Goal: Feedback & Contribution: Submit feedback/report problem

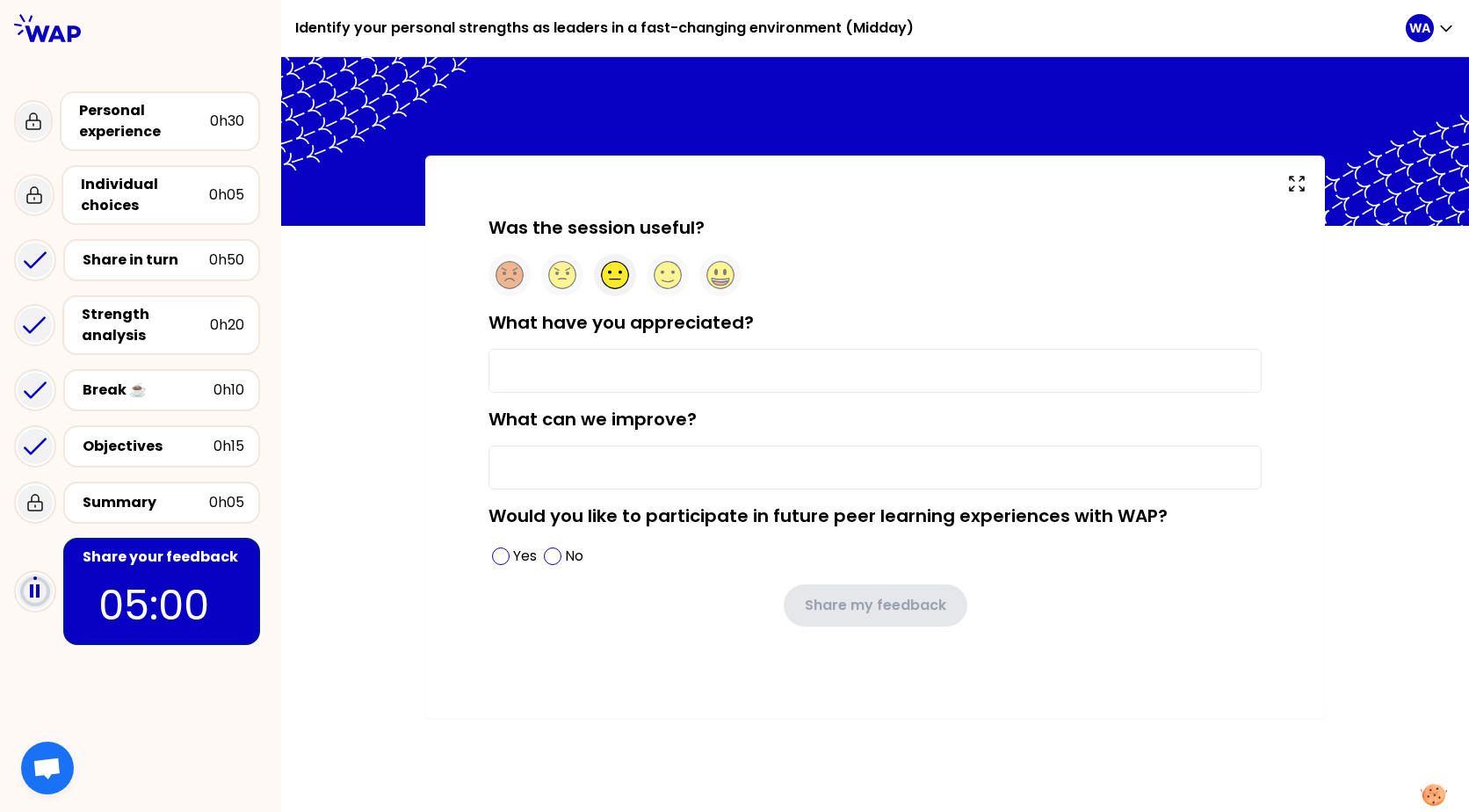
click at [616, 270] on icon at bounding box center [615, 276] width 27 height 27
click at [581, 377] on input "What have you appreciated?" at bounding box center [875, 371] width 773 height 44
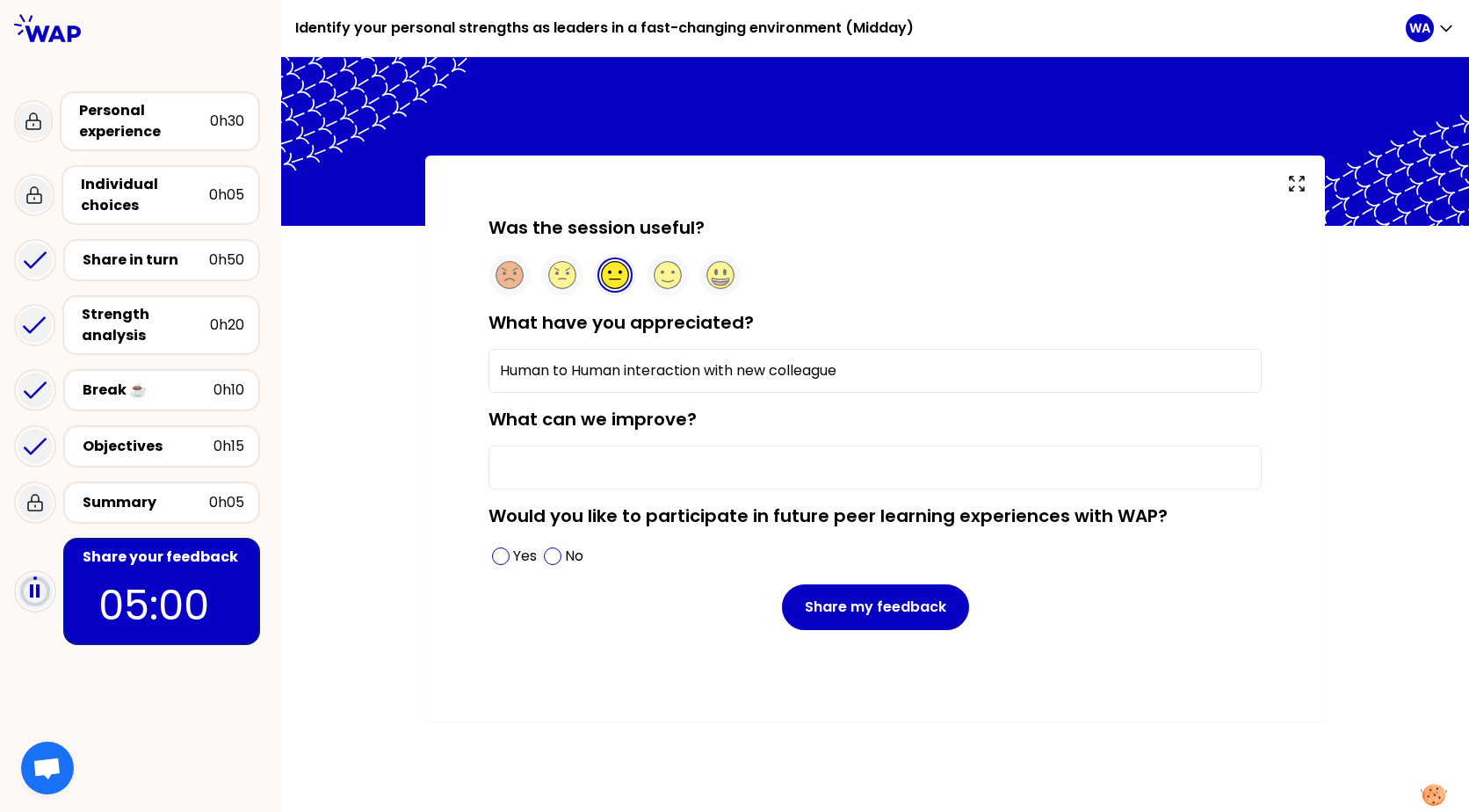
type input "Human to Human interaction with new colleague"
click at [554, 469] on input "What can we improve?" at bounding box center [875, 467] width 773 height 44
drag, startPoint x: 496, startPoint y: 464, endPoint x: 761, endPoint y: 500, distance: 267.4
click at [761, 500] on form "Was the session useful? What have you appreciated? Human to Human interaction w…" at bounding box center [875, 422] width 773 height 415
type input "The level of the material and objective of the sesion"
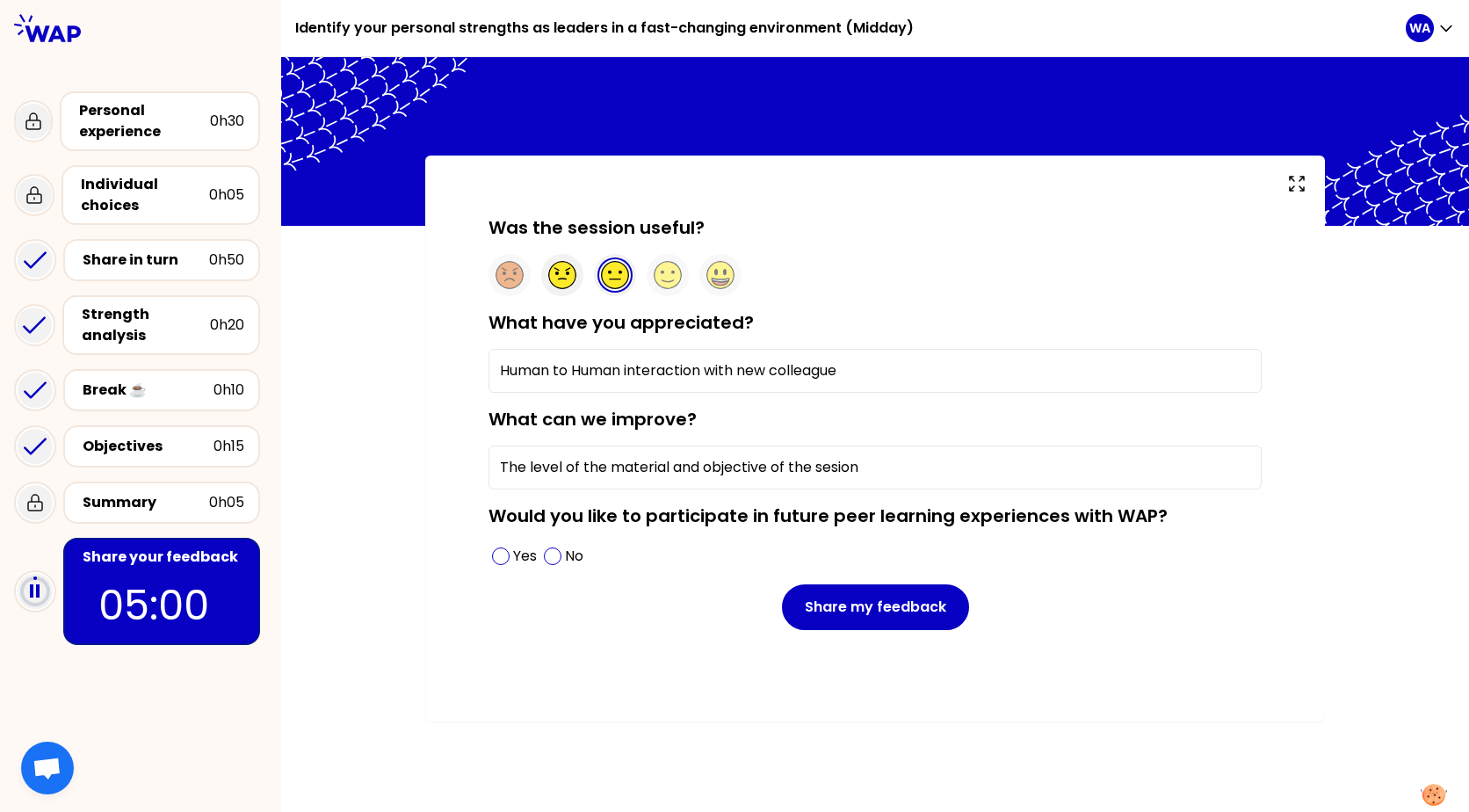
click at [570, 277] on icon at bounding box center [563, 276] width 27 height 27
click at [883, 467] on input "The level of the material and objective of the sesion" at bounding box center [875, 467] width 773 height 44
click at [558, 553] on span at bounding box center [552, 555] width 17 height 17
click at [670, 275] on circle at bounding box center [668, 276] width 27 height 27
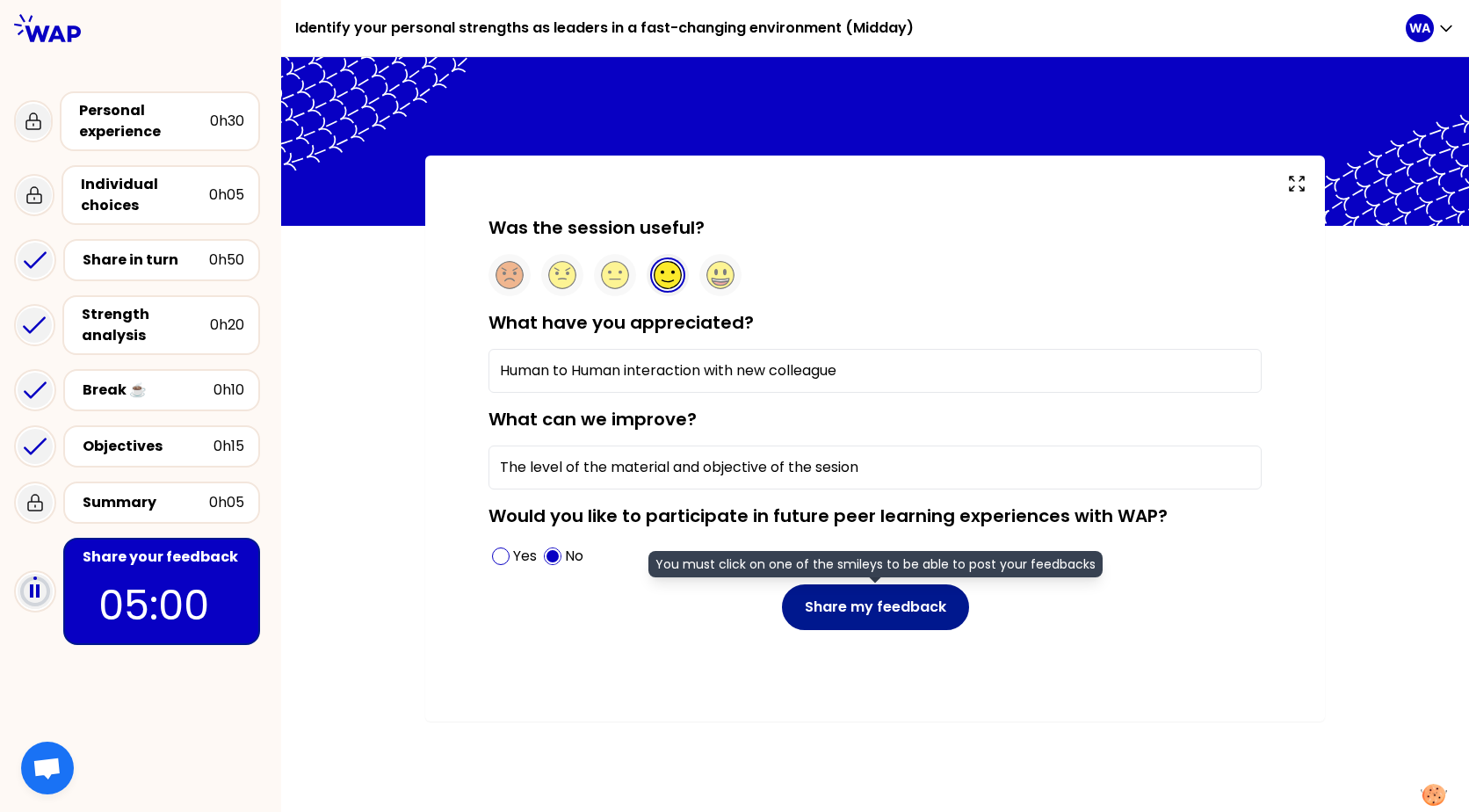
click at [850, 593] on button "Share my feedback" at bounding box center [876, 607] width 187 height 46
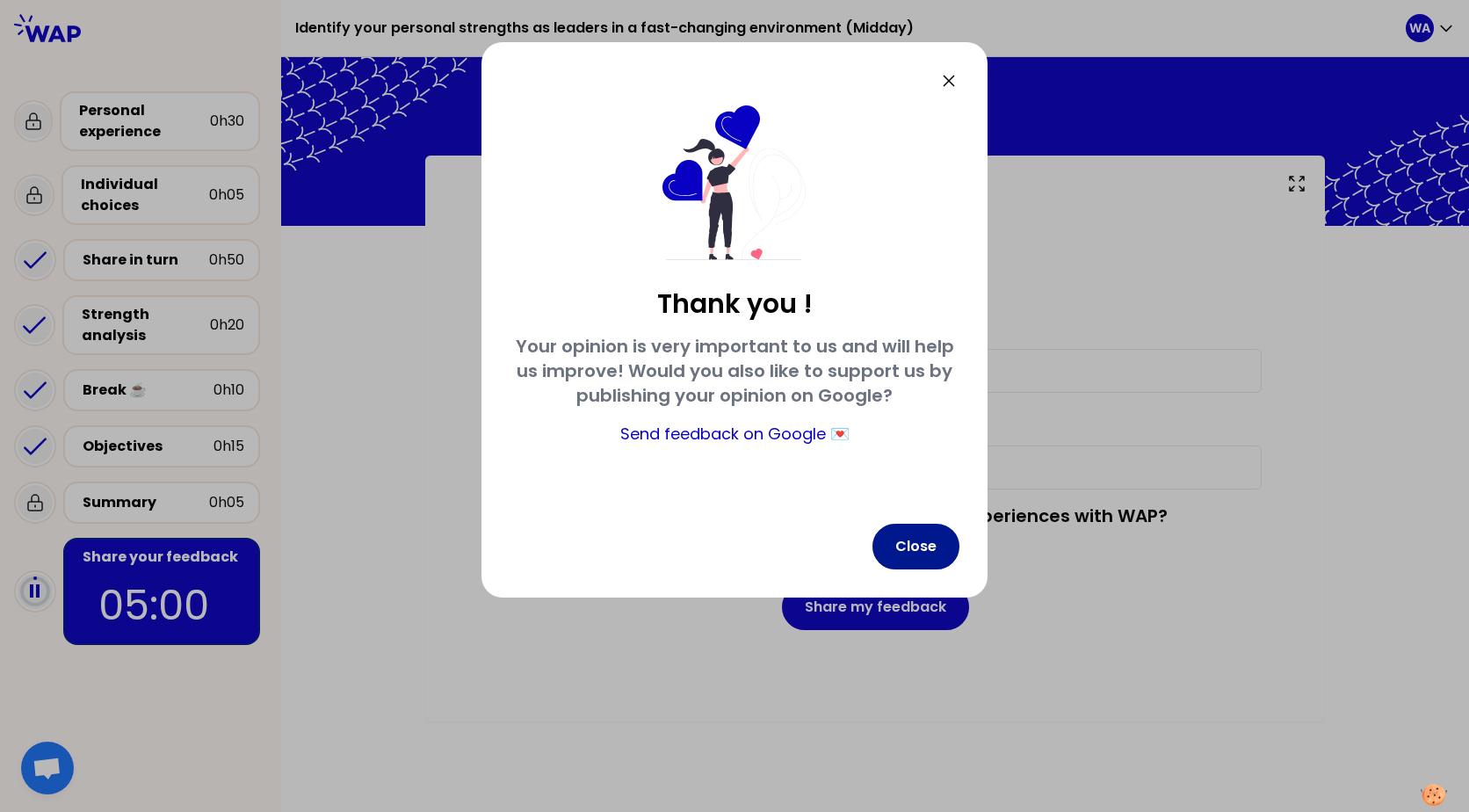
click at [897, 555] on button "Close" at bounding box center [916, 546] width 87 height 46
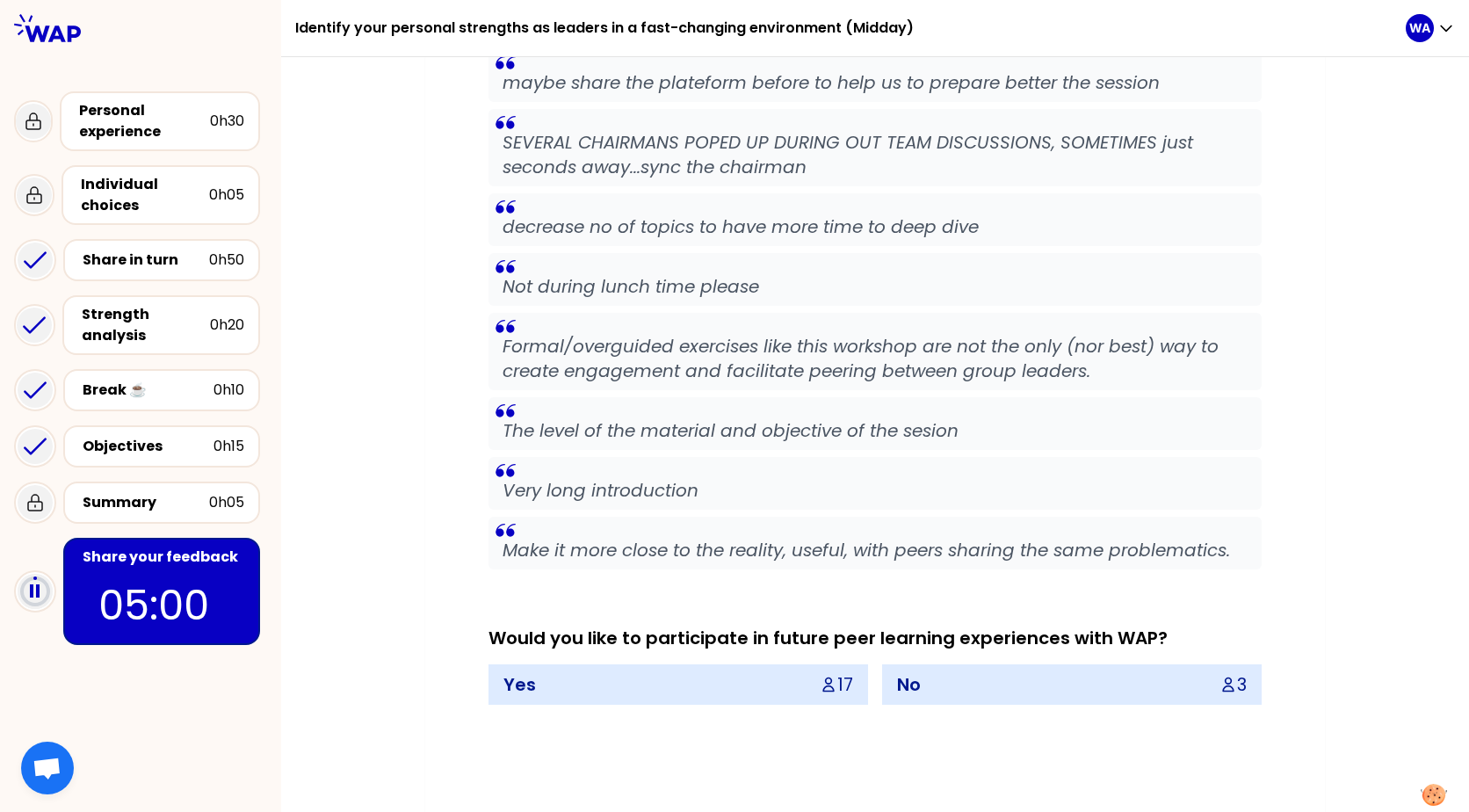
scroll to position [2364, 0]
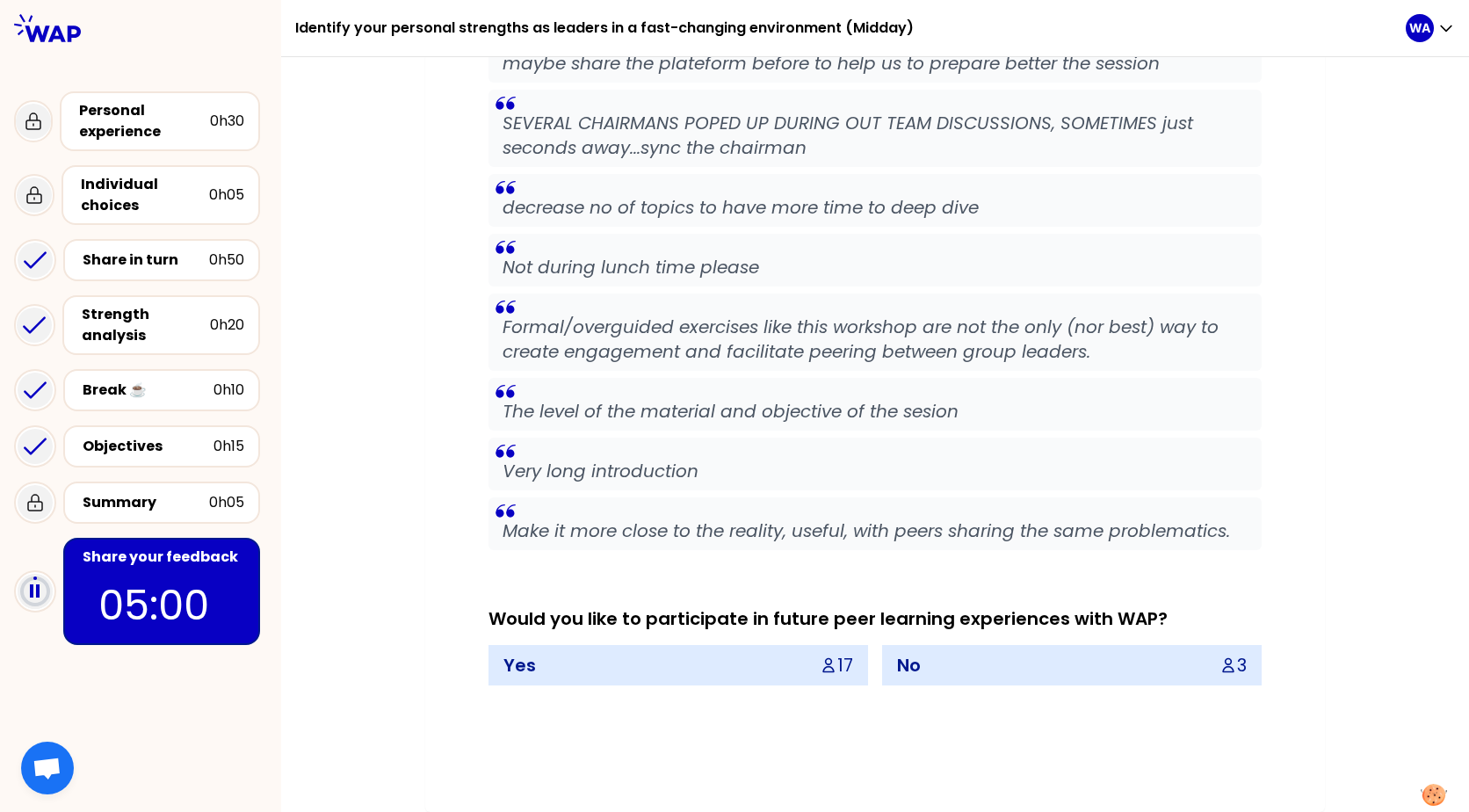
click at [828, 668] on icon at bounding box center [828, 665] width 17 height 17
click at [934, 673] on div "No 3" at bounding box center [1072, 665] width 378 height 39
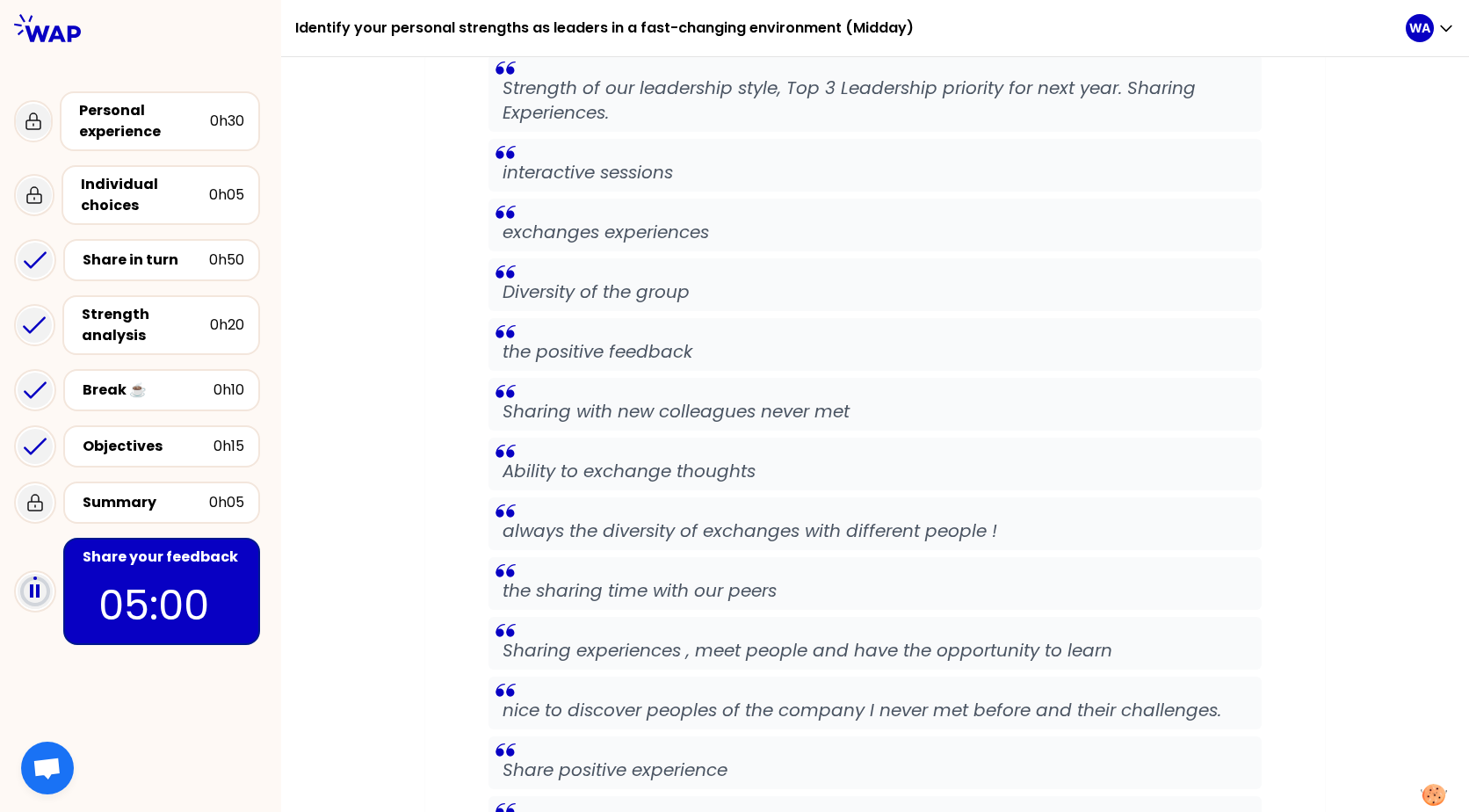
scroll to position [0, 0]
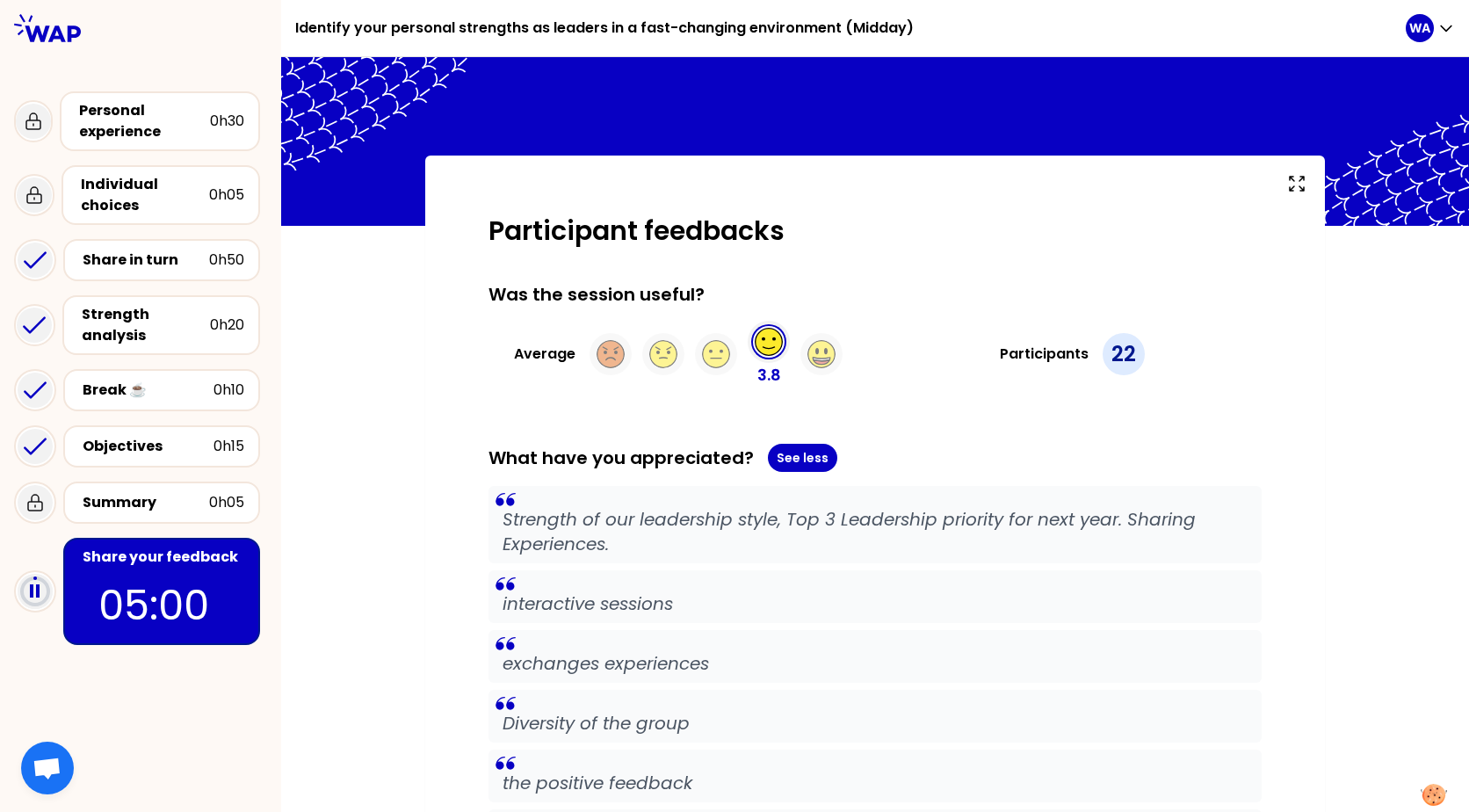
click at [514, 356] on h3 "Average" at bounding box center [545, 354] width 62 height 21
click at [598, 310] on div "Was the session useful? Average 3.8 Participants 22" at bounding box center [875, 335] width 773 height 106
drag, startPoint x: 823, startPoint y: 309, endPoint x: 1023, endPoint y: 291, distance: 200.8
click at [830, 310] on div "Was the session useful? Average 3.8 Participants 22" at bounding box center [875, 335] width 773 height 106
drag, startPoint x: 1076, startPoint y: 269, endPoint x: 1121, endPoint y: 248, distance: 49.7
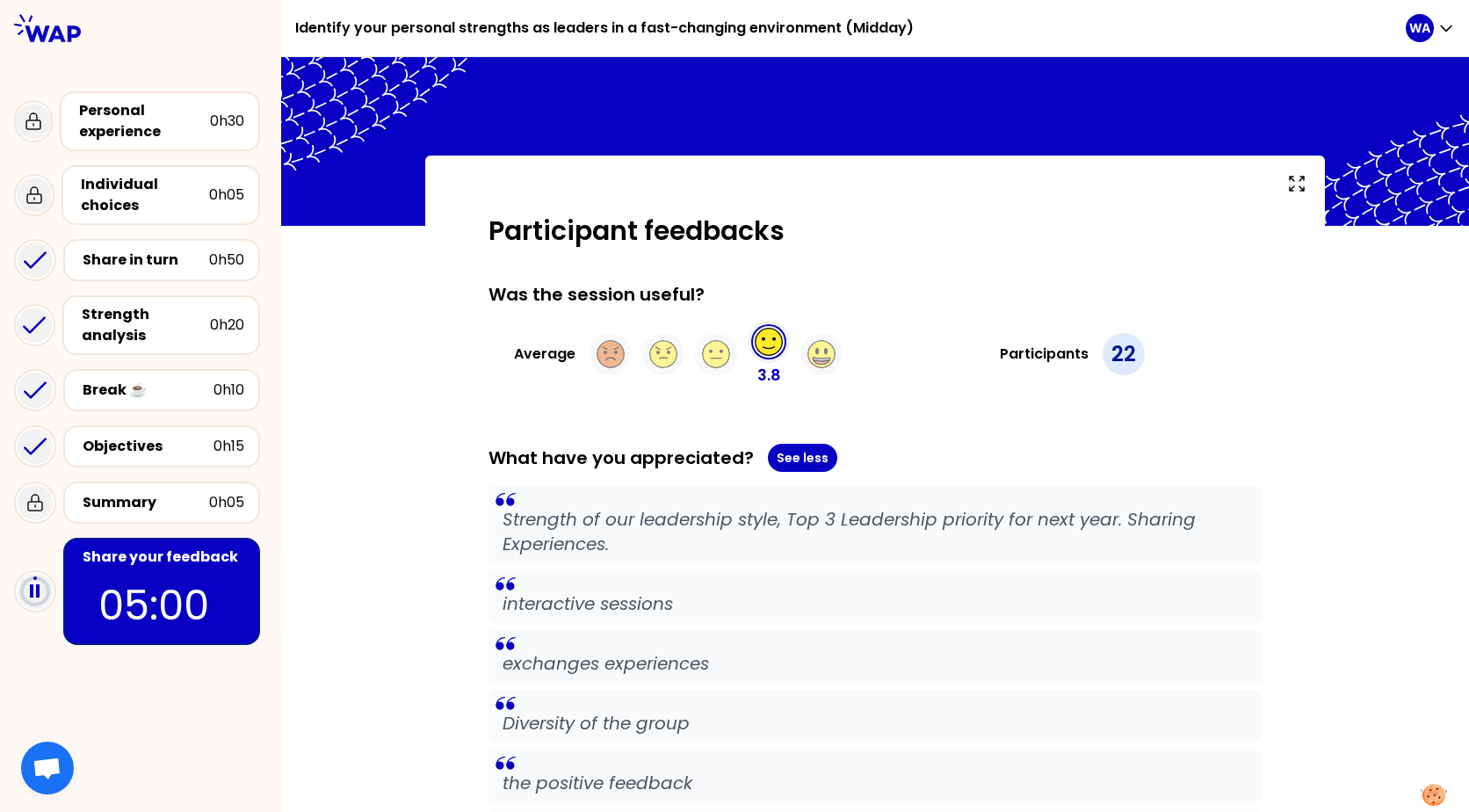
click at [104, 612] on p "05:00" at bounding box center [162, 605] width 127 height 61
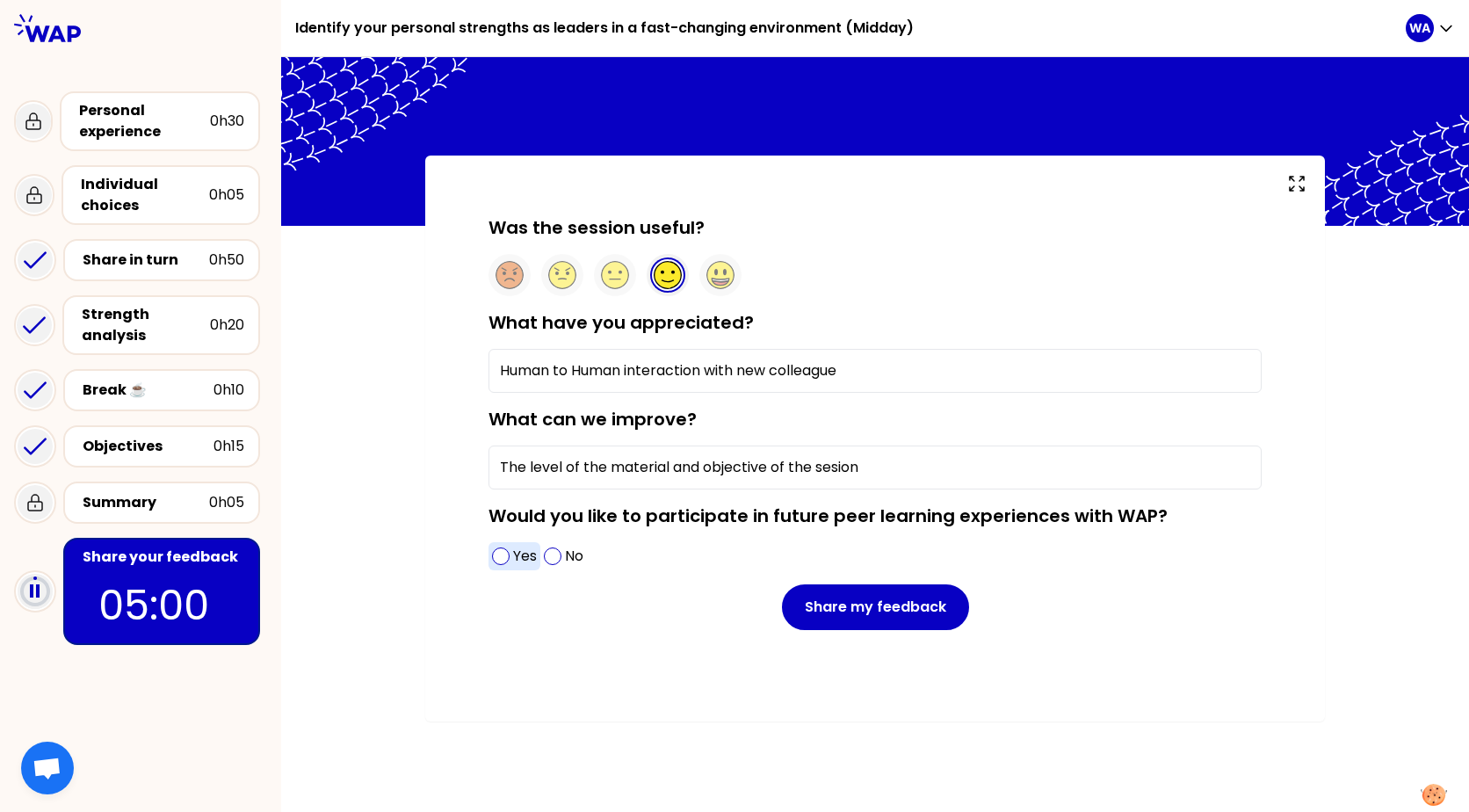
click at [502, 559] on span at bounding box center [500, 555] width 17 height 17
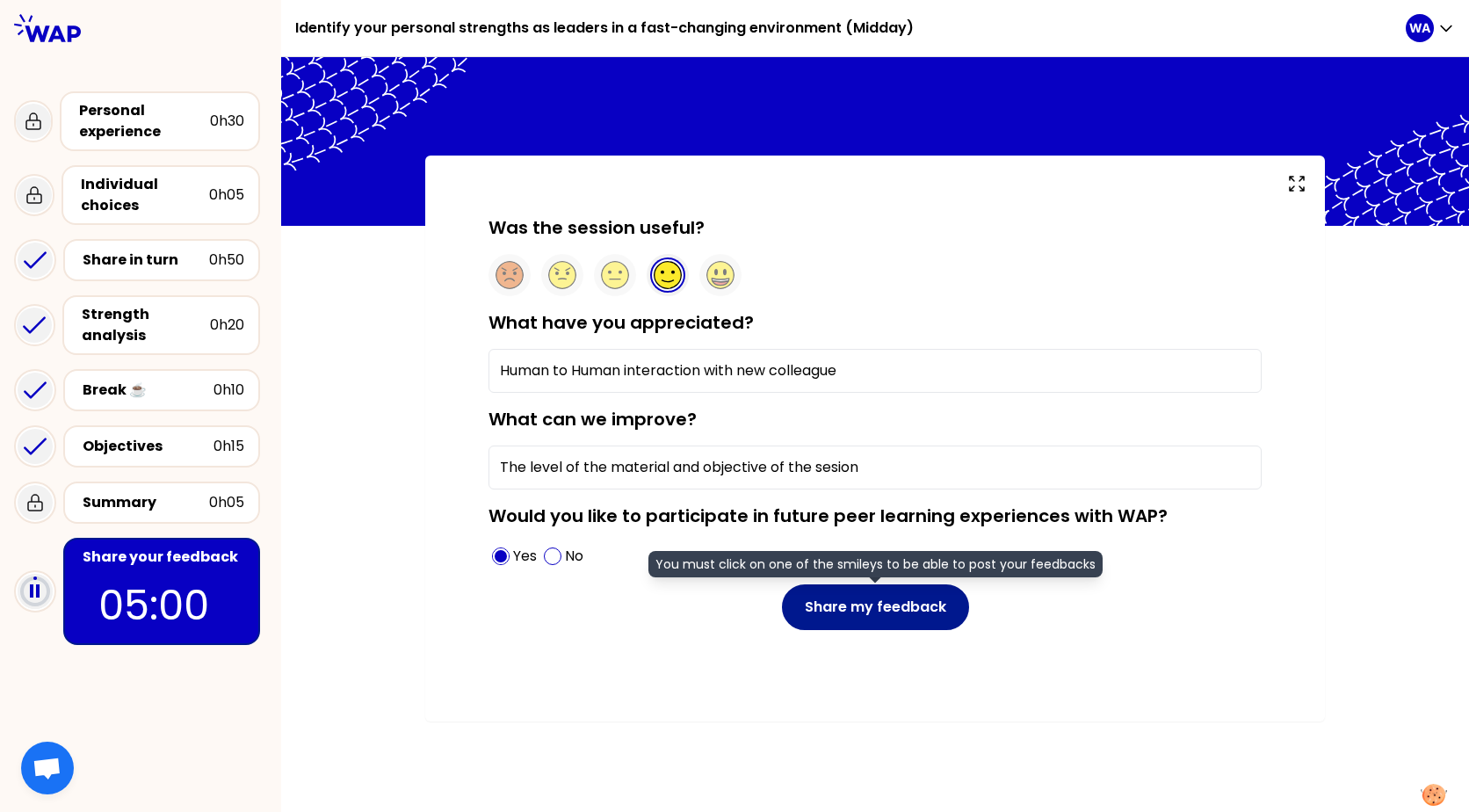
click at [870, 604] on button "Share my feedback" at bounding box center [876, 607] width 187 height 46
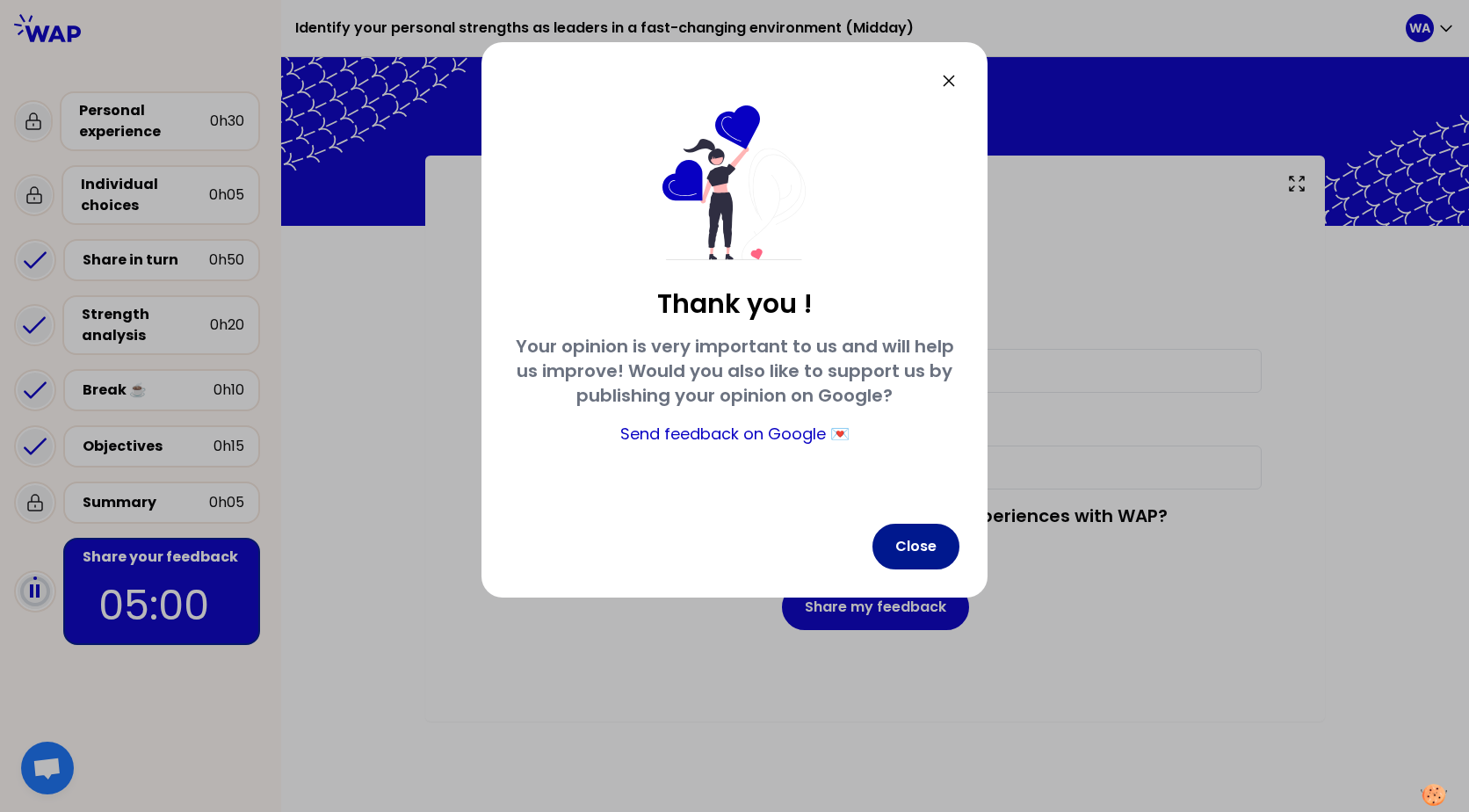
click at [905, 548] on button "Close" at bounding box center [916, 546] width 87 height 46
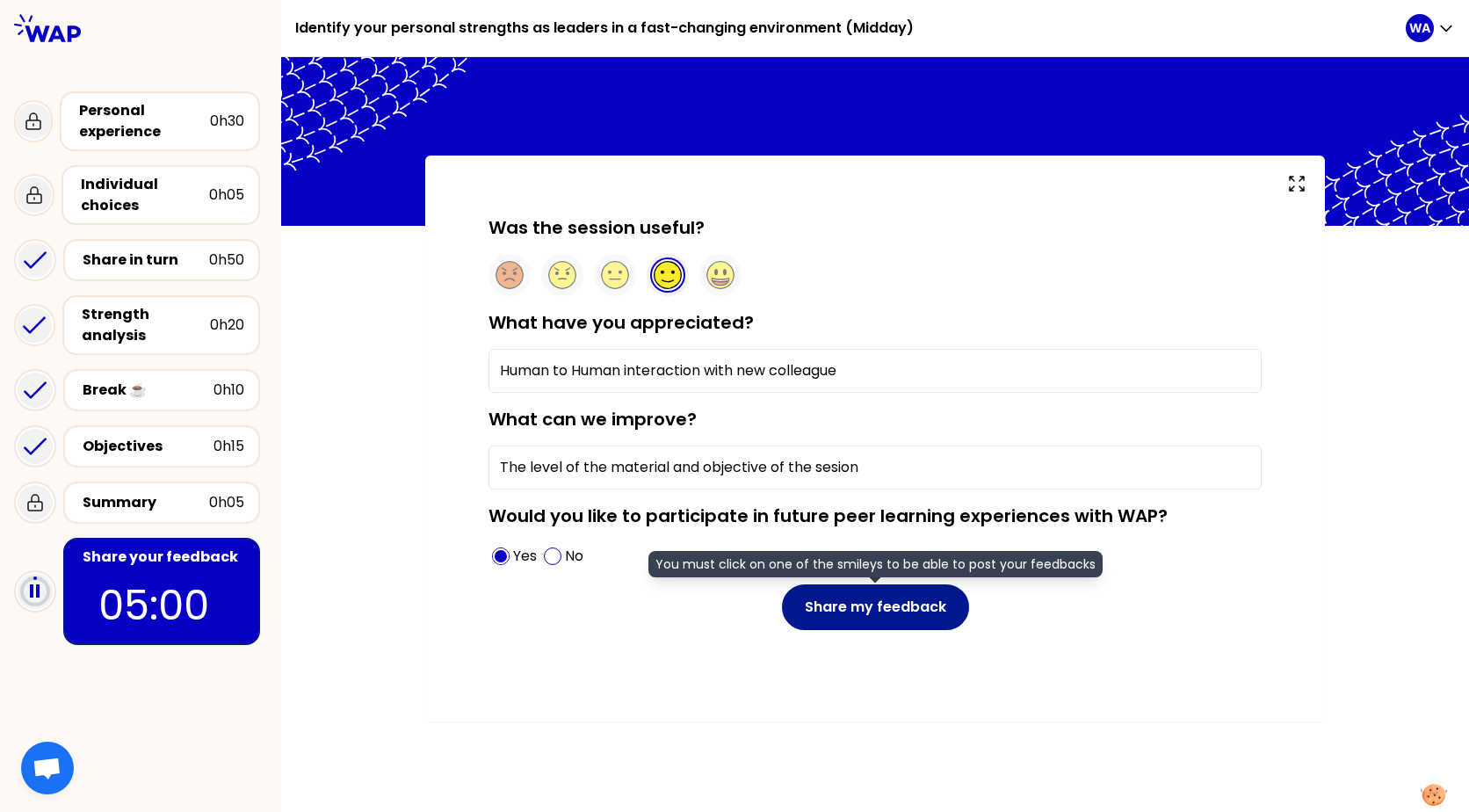
click at [845, 604] on button "Share my feedback" at bounding box center [876, 607] width 187 height 46
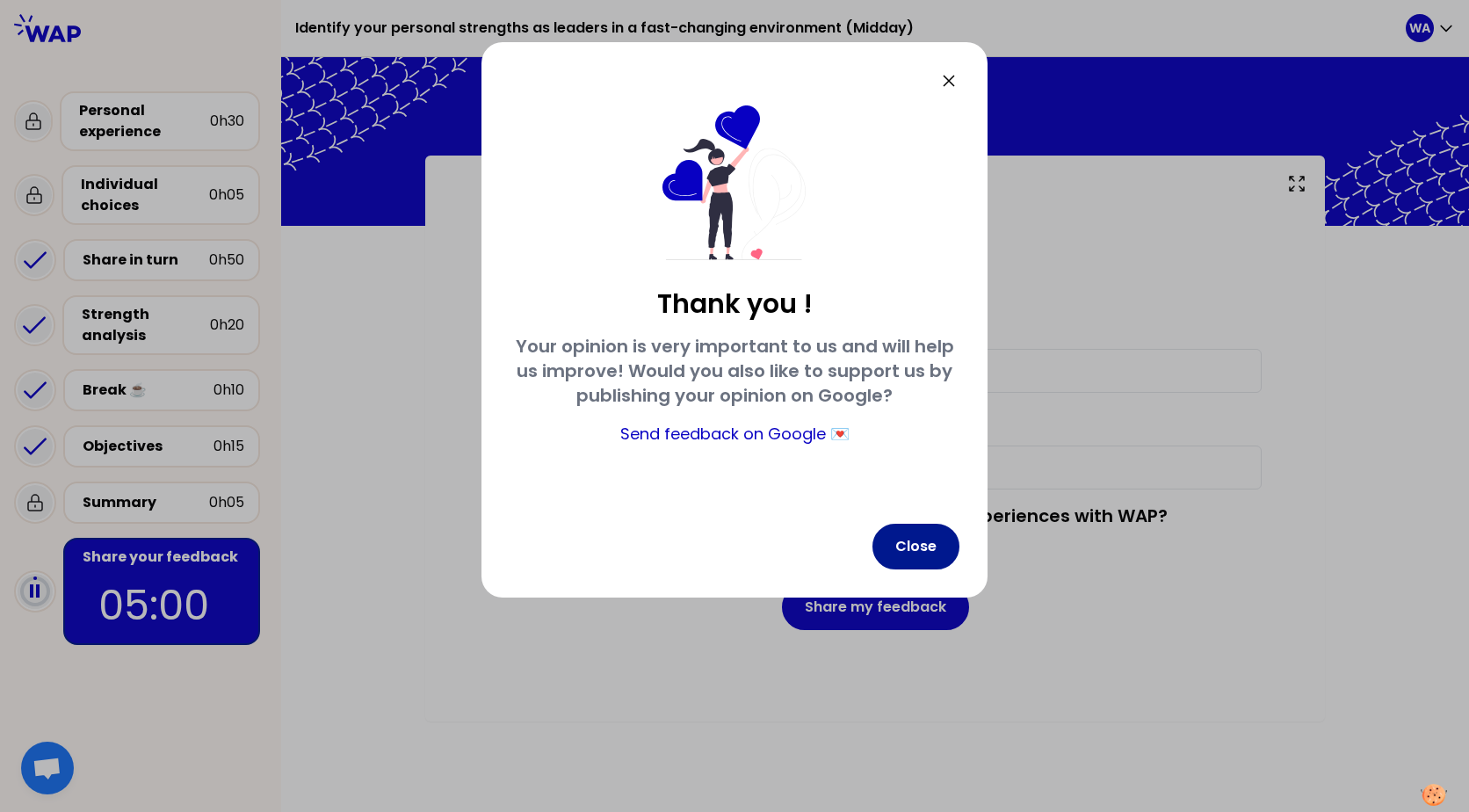
click at [933, 548] on button "Close" at bounding box center [916, 546] width 87 height 46
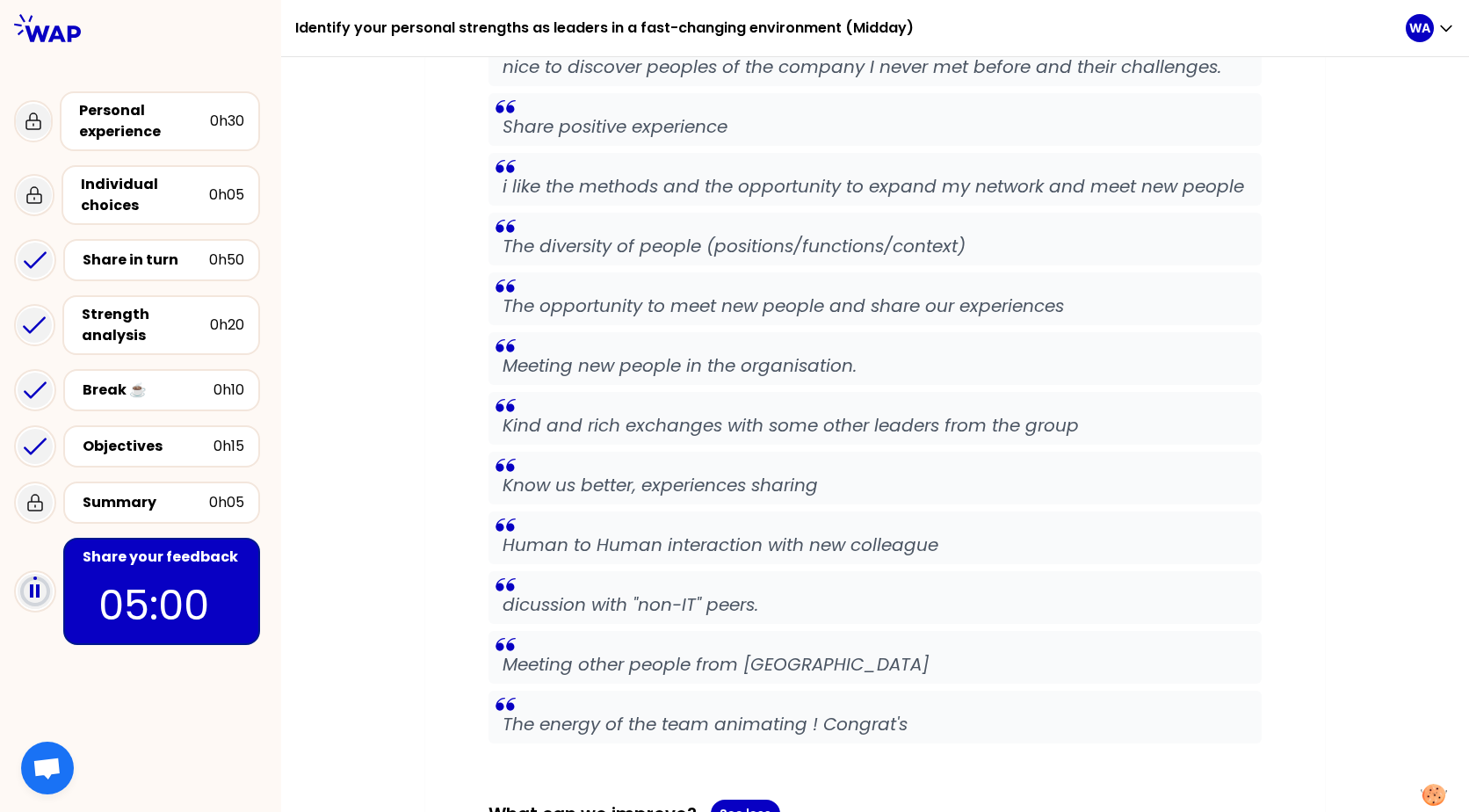
scroll to position [1054, 0]
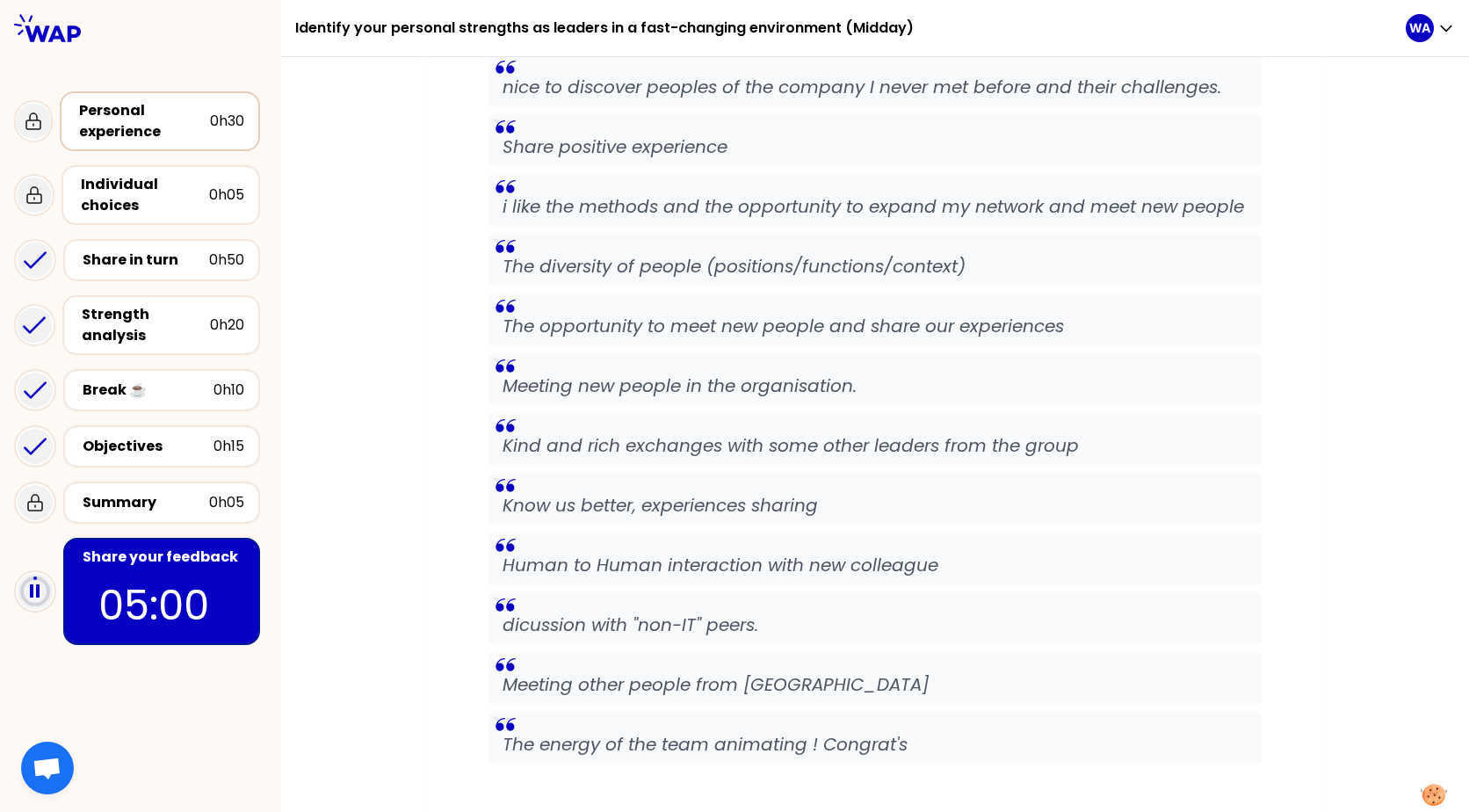
click at [104, 122] on div "Personal experience" at bounding box center [144, 121] width 131 height 42
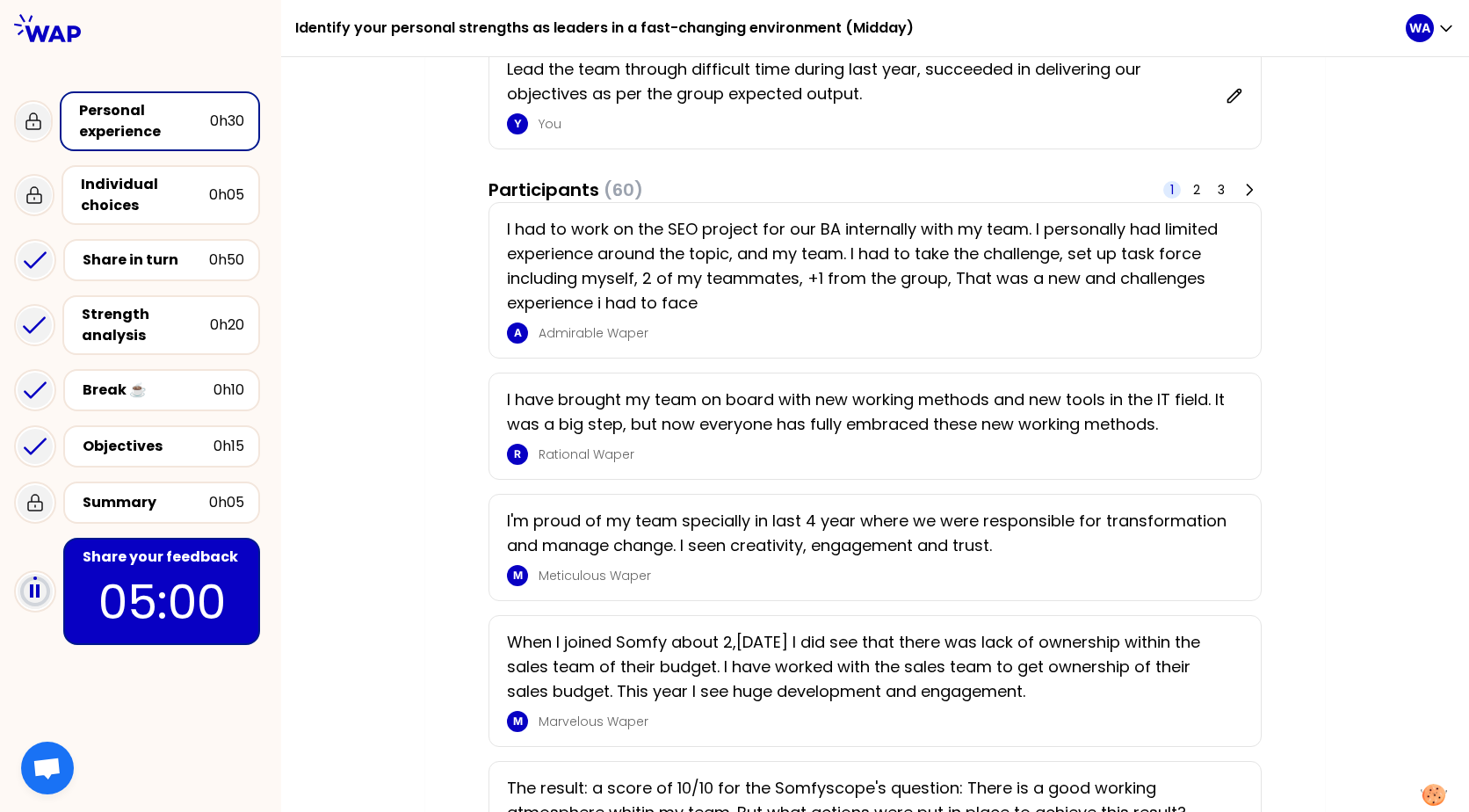
scroll to position [263, 0]
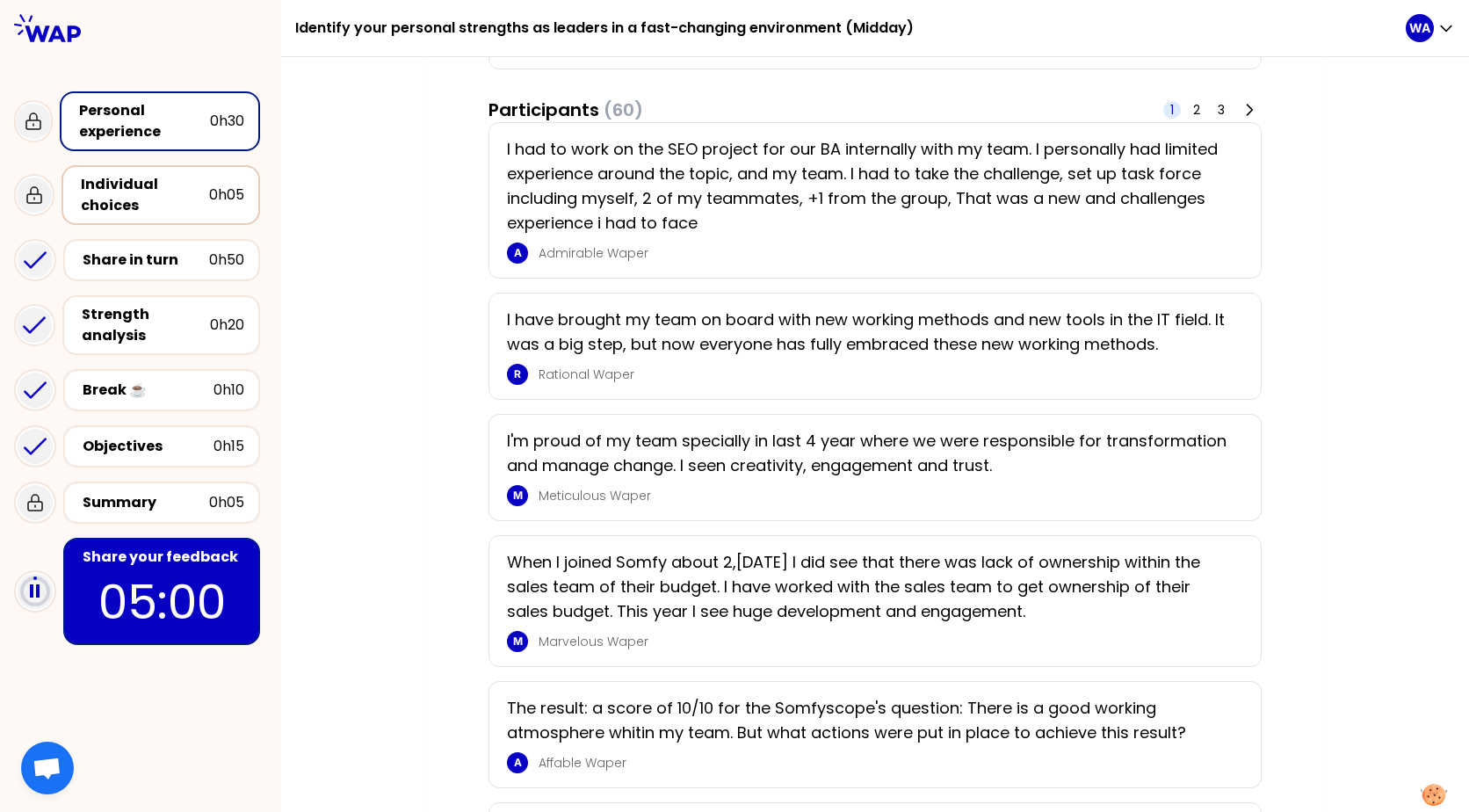
click at [181, 203] on div "Individual choices" at bounding box center [145, 194] width 128 height 42
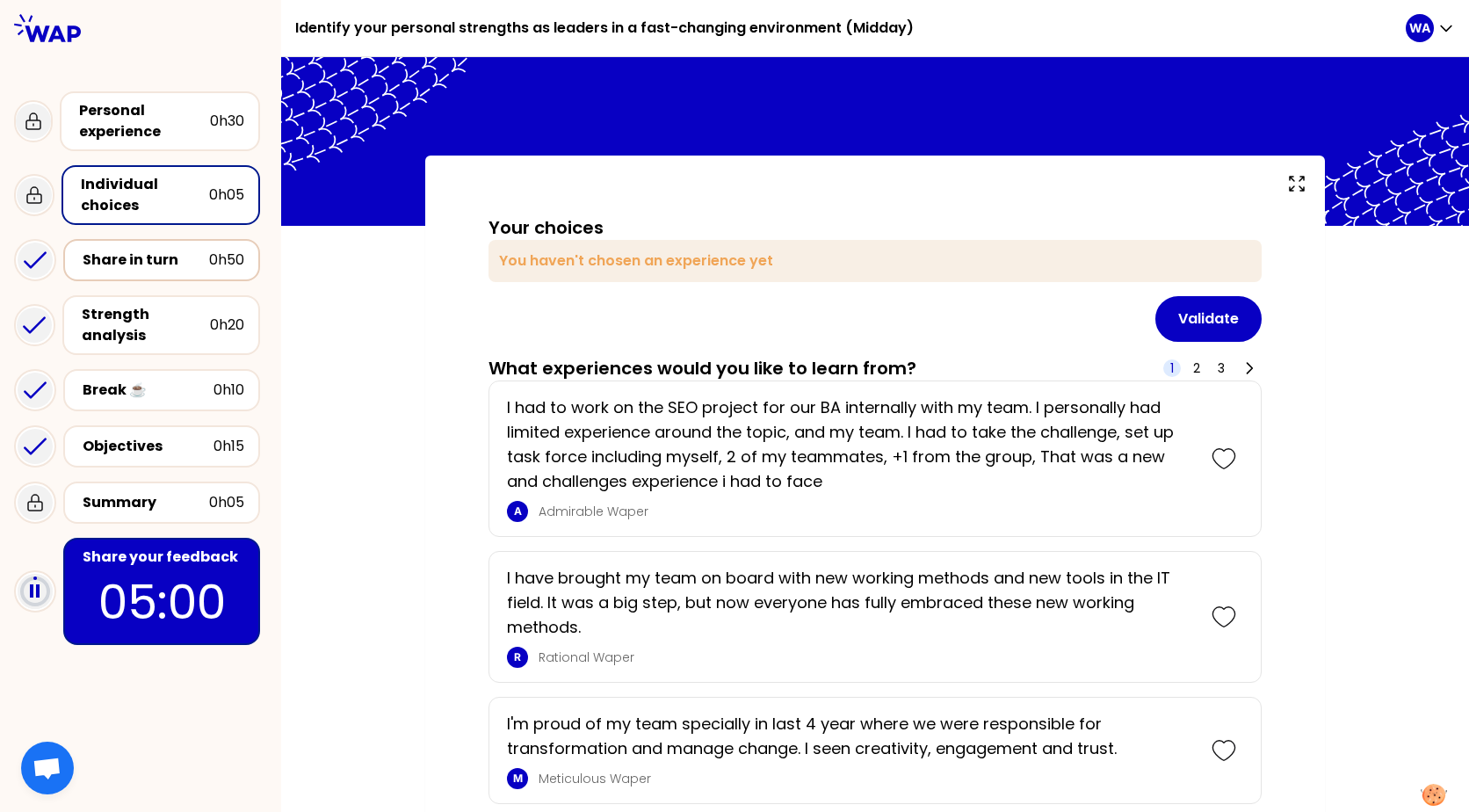
click at [141, 266] on div "Share in turn" at bounding box center [146, 260] width 127 height 21
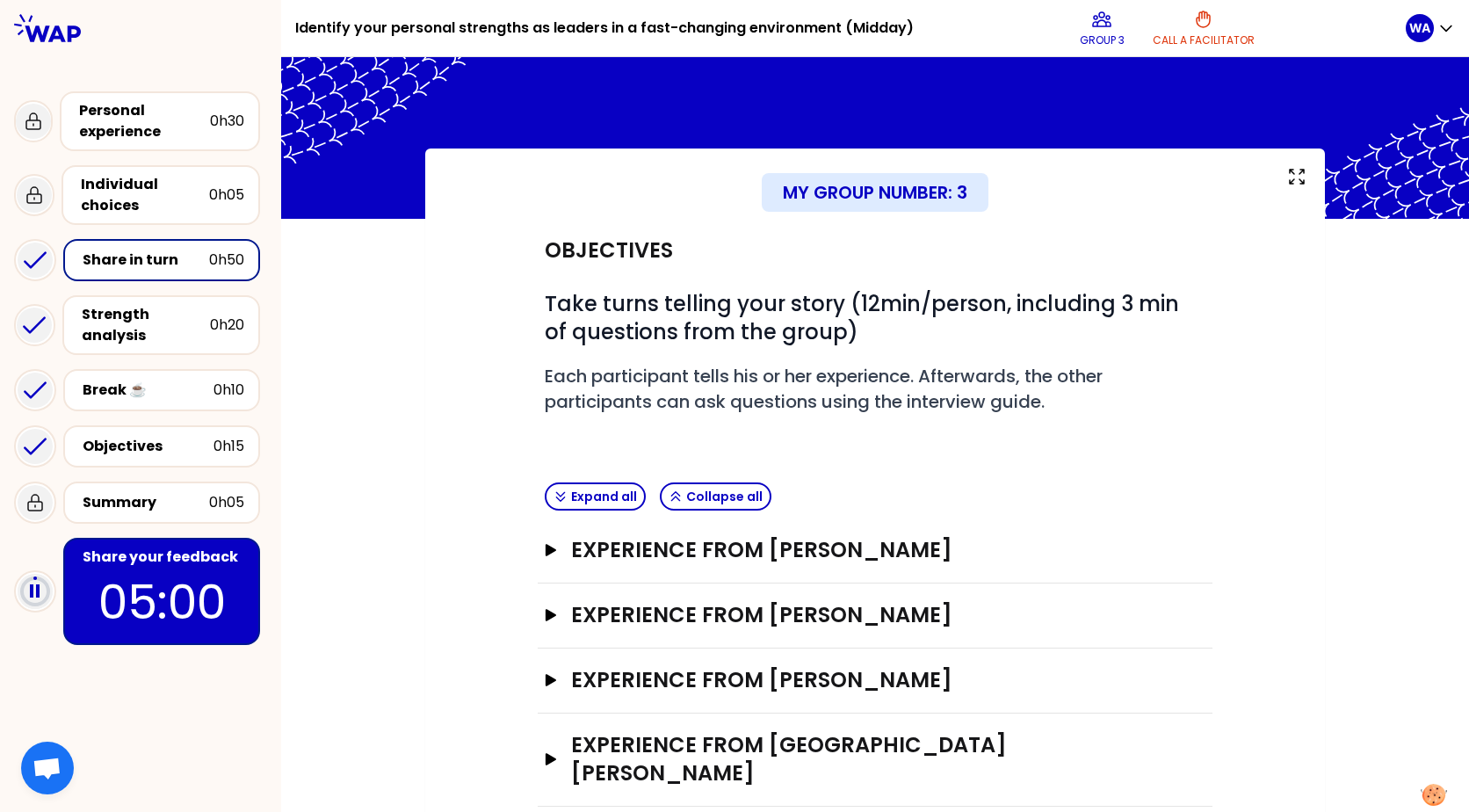
scroll to position [9, 0]
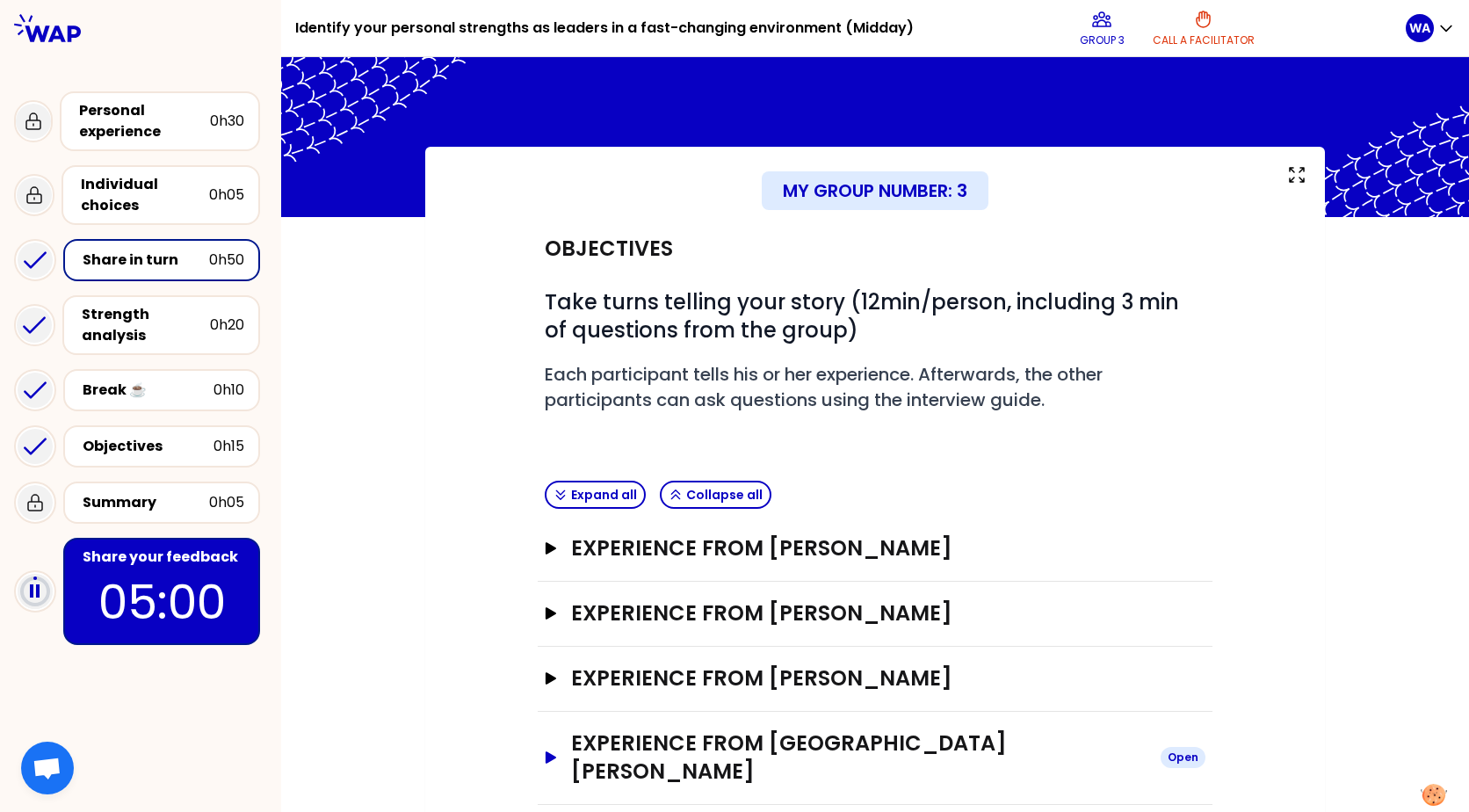
click at [806, 745] on h3 "Experience from Wissam Abou Dargham" at bounding box center [858, 757] width 575 height 56
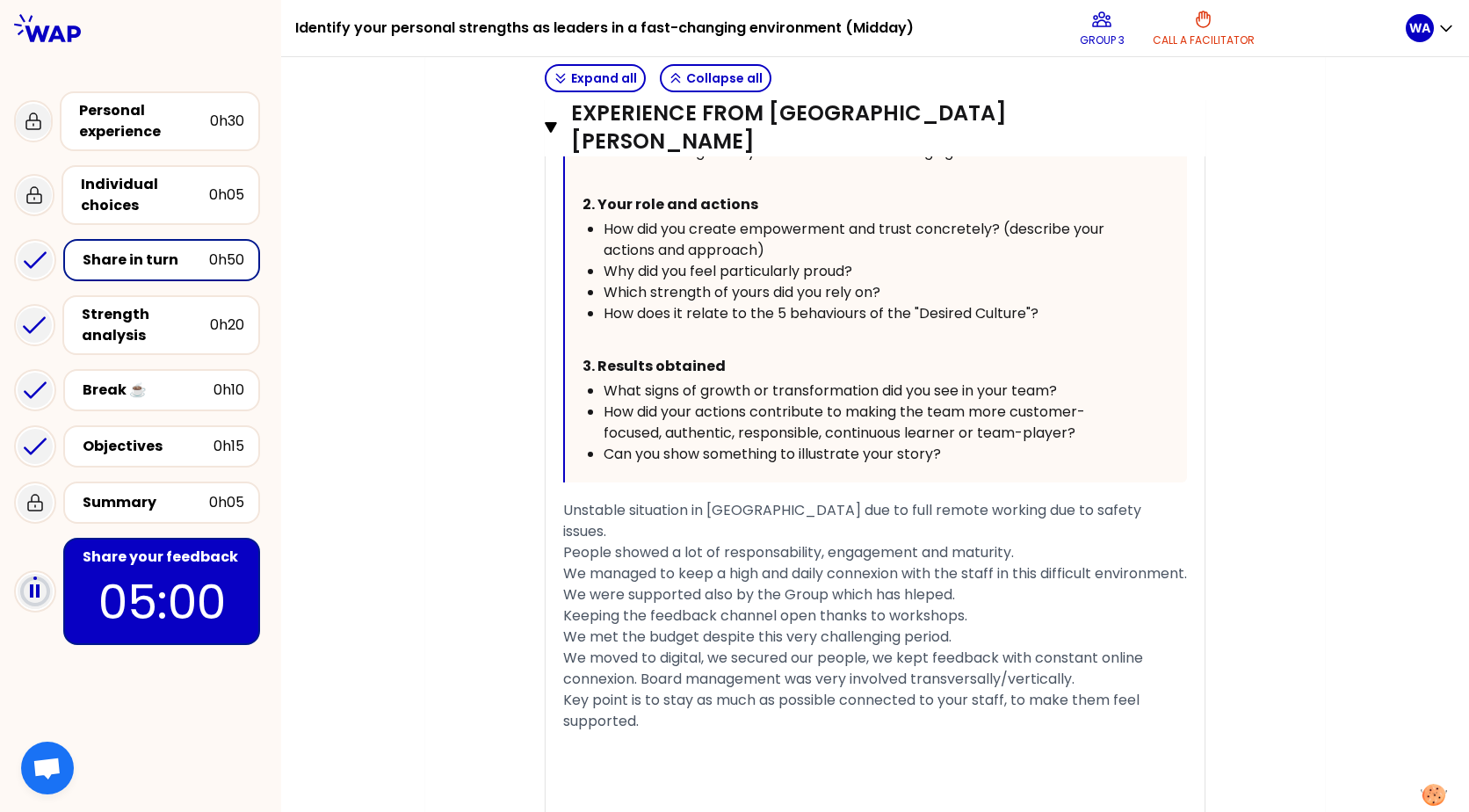
scroll to position [995, 0]
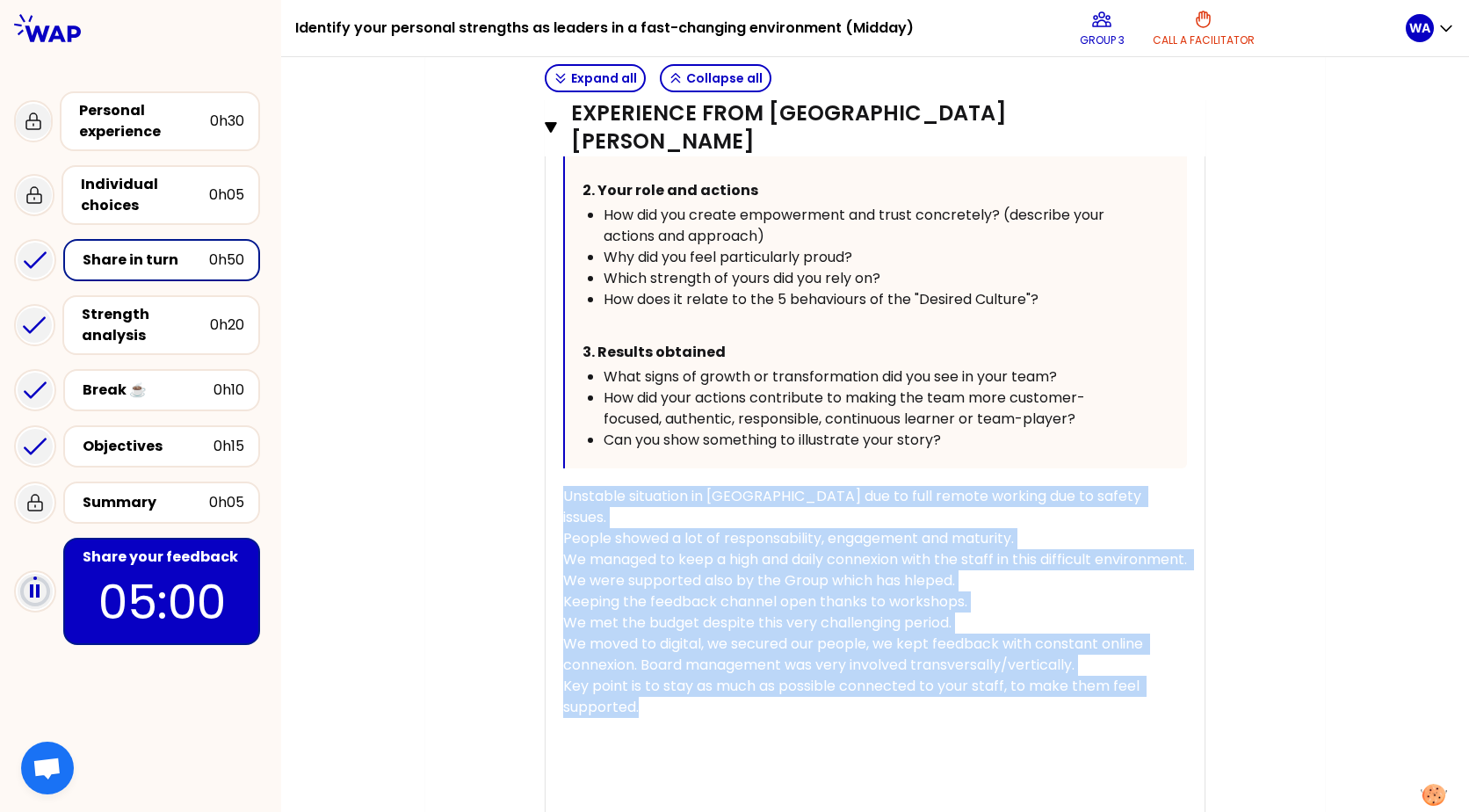
drag, startPoint x: 559, startPoint y: 467, endPoint x: 692, endPoint y: 654, distance: 229.5
click at [692, 654] on div "« Lead the team through difficult time during last year, succeeded in deliverin…" at bounding box center [876, 380] width 624 height 1012
copy div "Unstable situation in Lebanon due to full remote working due to safety issues. …"
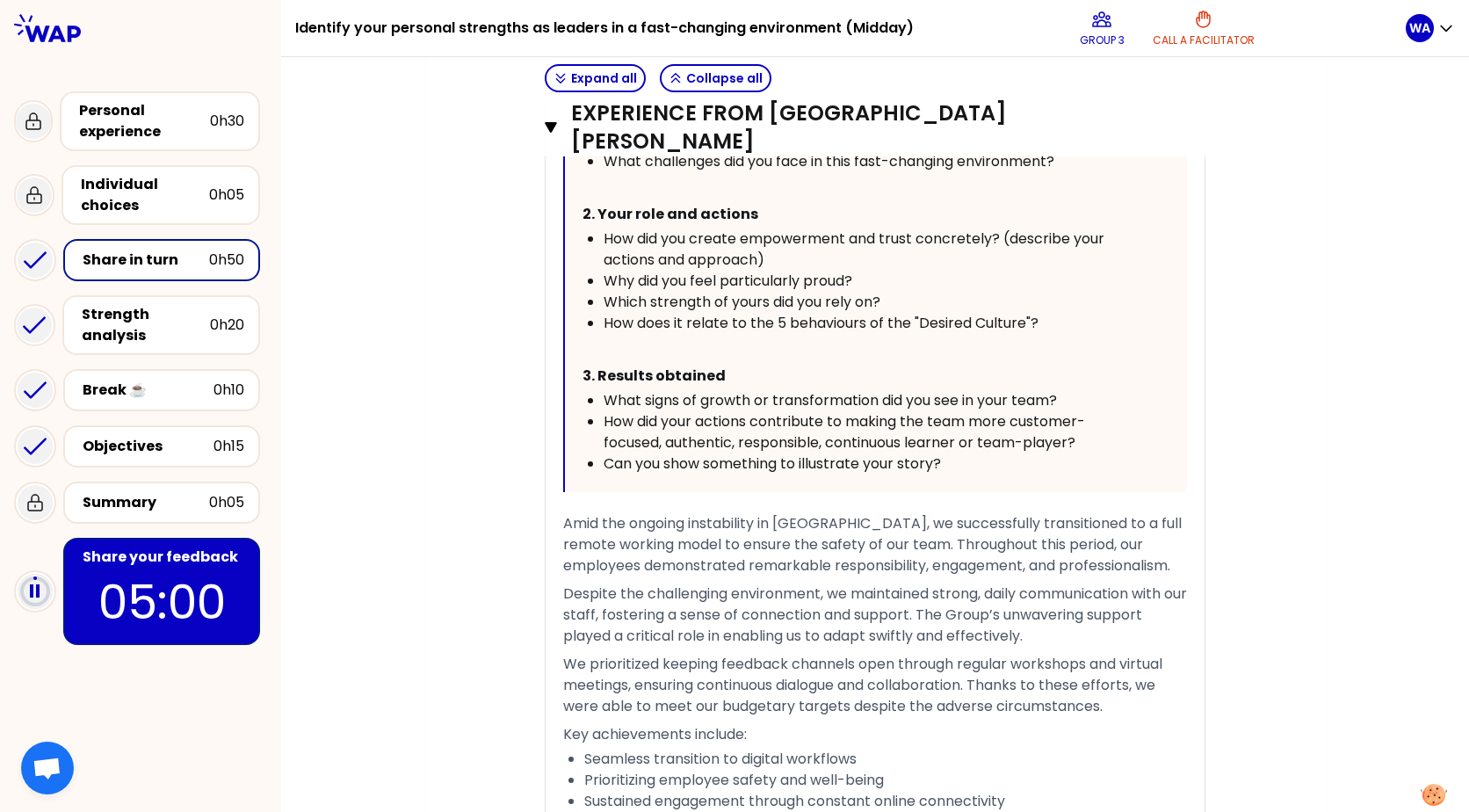
scroll to position [969, 0]
click at [171, 314] on div "Strength analysis" at bounding box center [146, 325] width 128 height 42
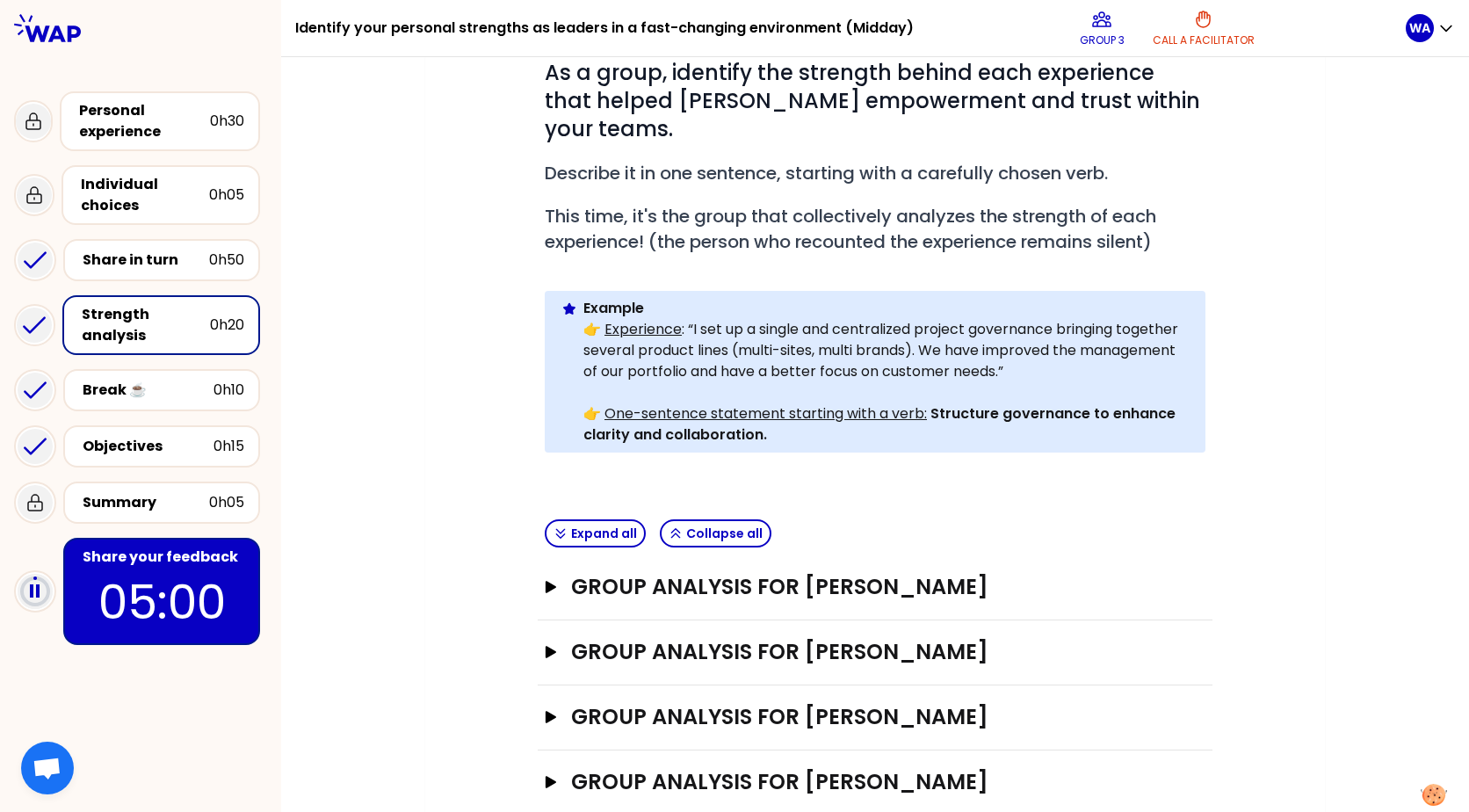
scroll to position [249, 0]
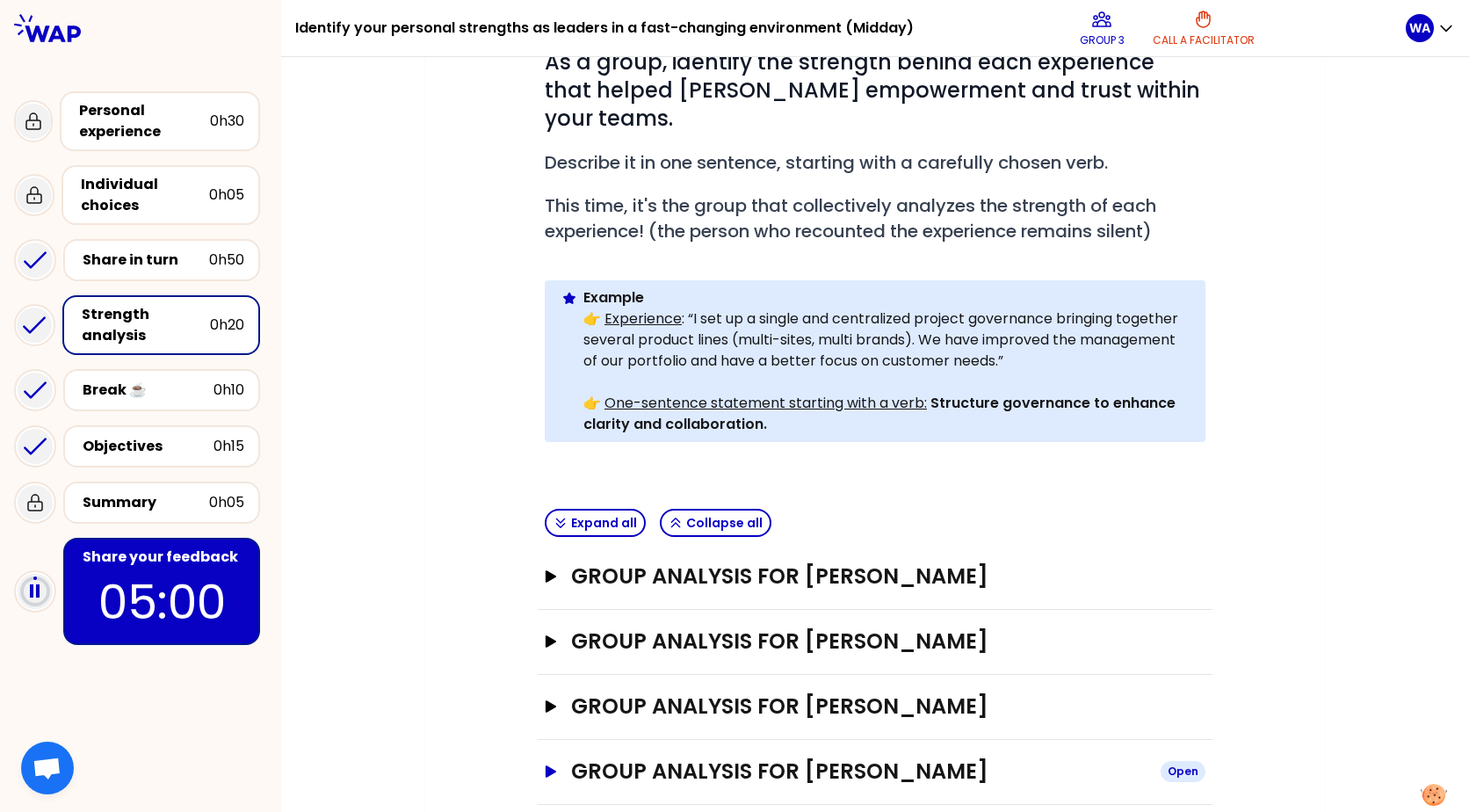
click at [787, 757] on h3 "Group analysis for Wissam Abou Dargham" at bounding box center [858, 770] width 575 height 28
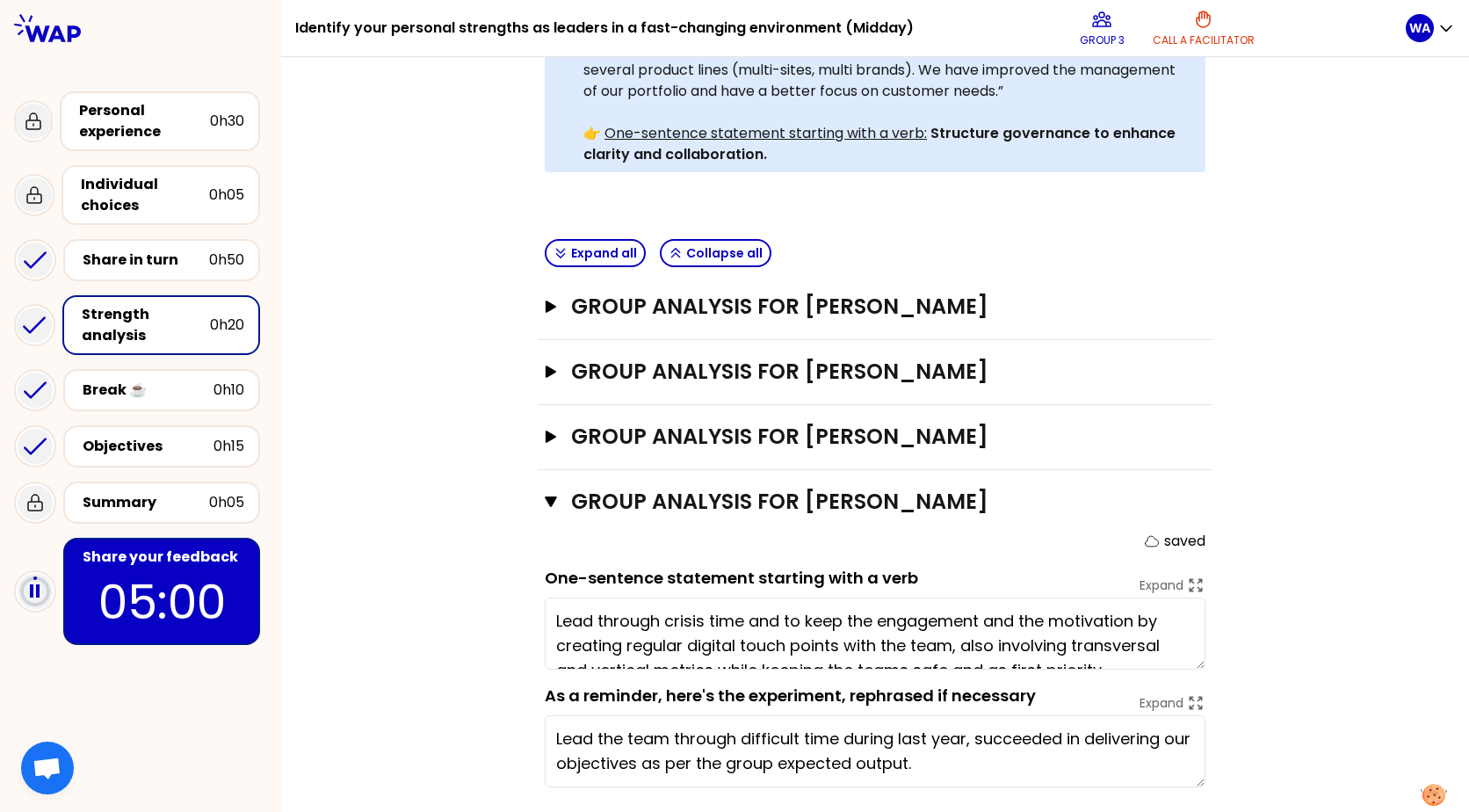
scroll to position [533, 0]
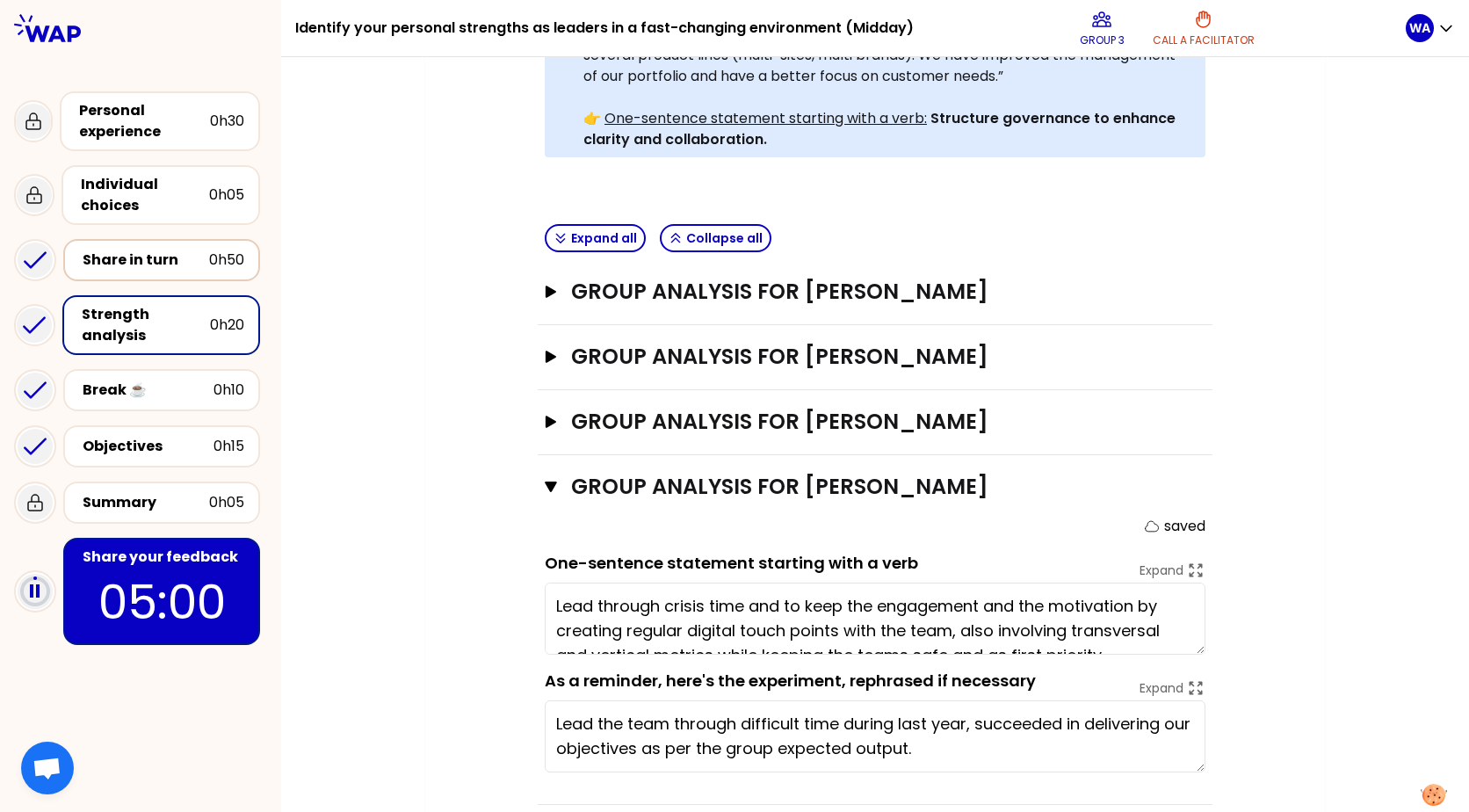
click at [172, 250] on div "Share in turn" at bounding box center [146, 260] width 127 height 21
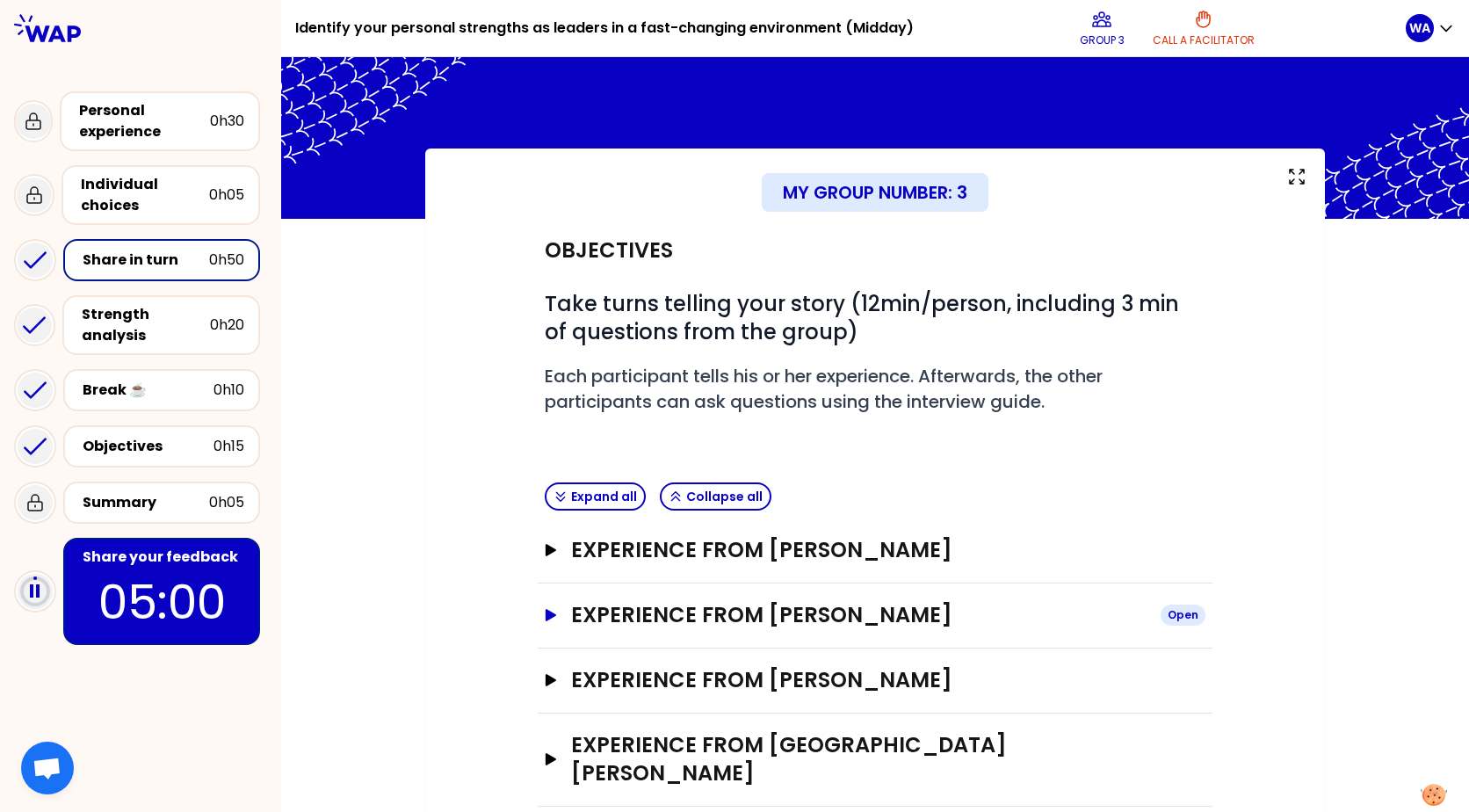
scroll to position [9, 0]
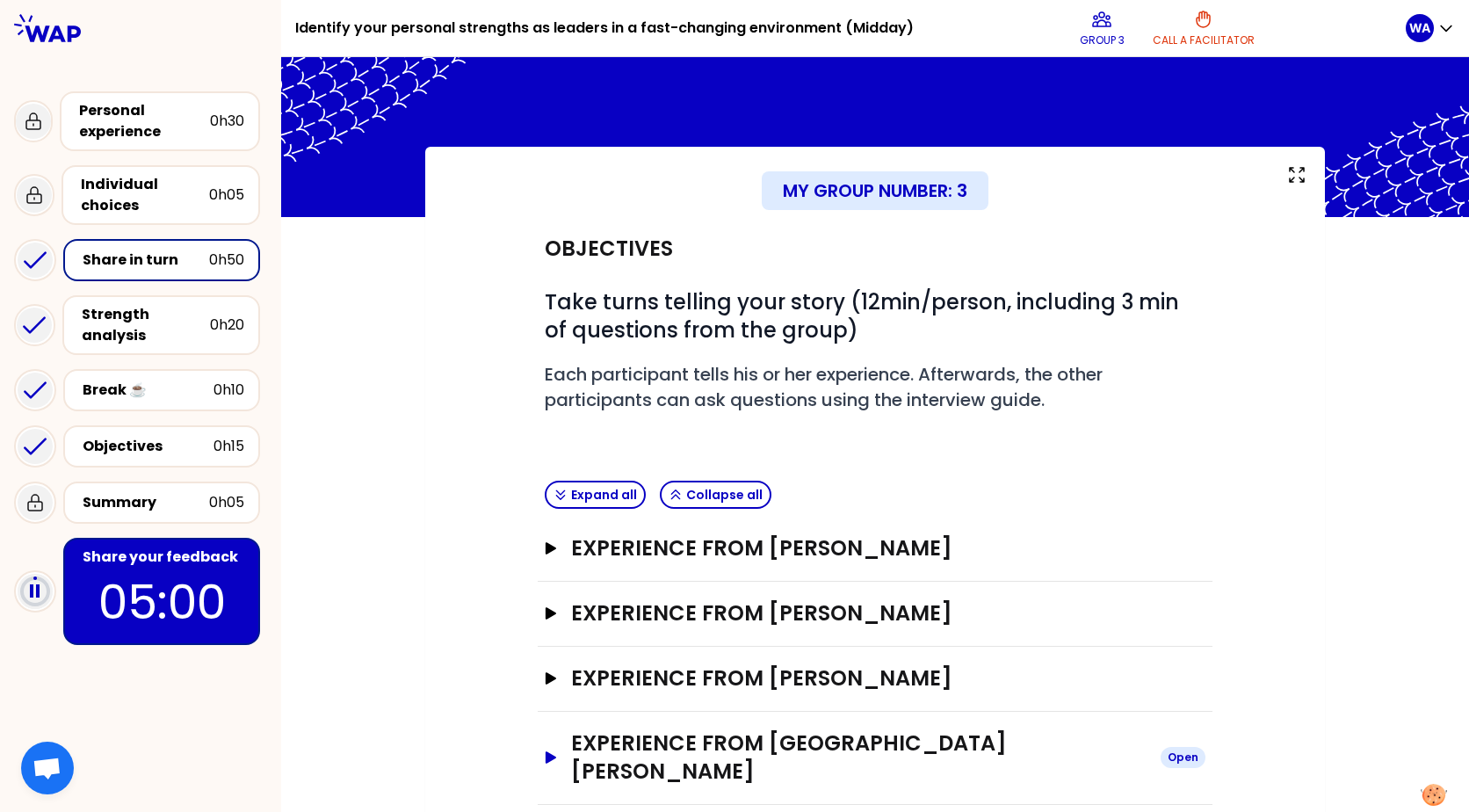
click at [979, 737] on h3 "Experience from Wissam Abou Dargham" at bounding box center [858, 757] width 575 height 56
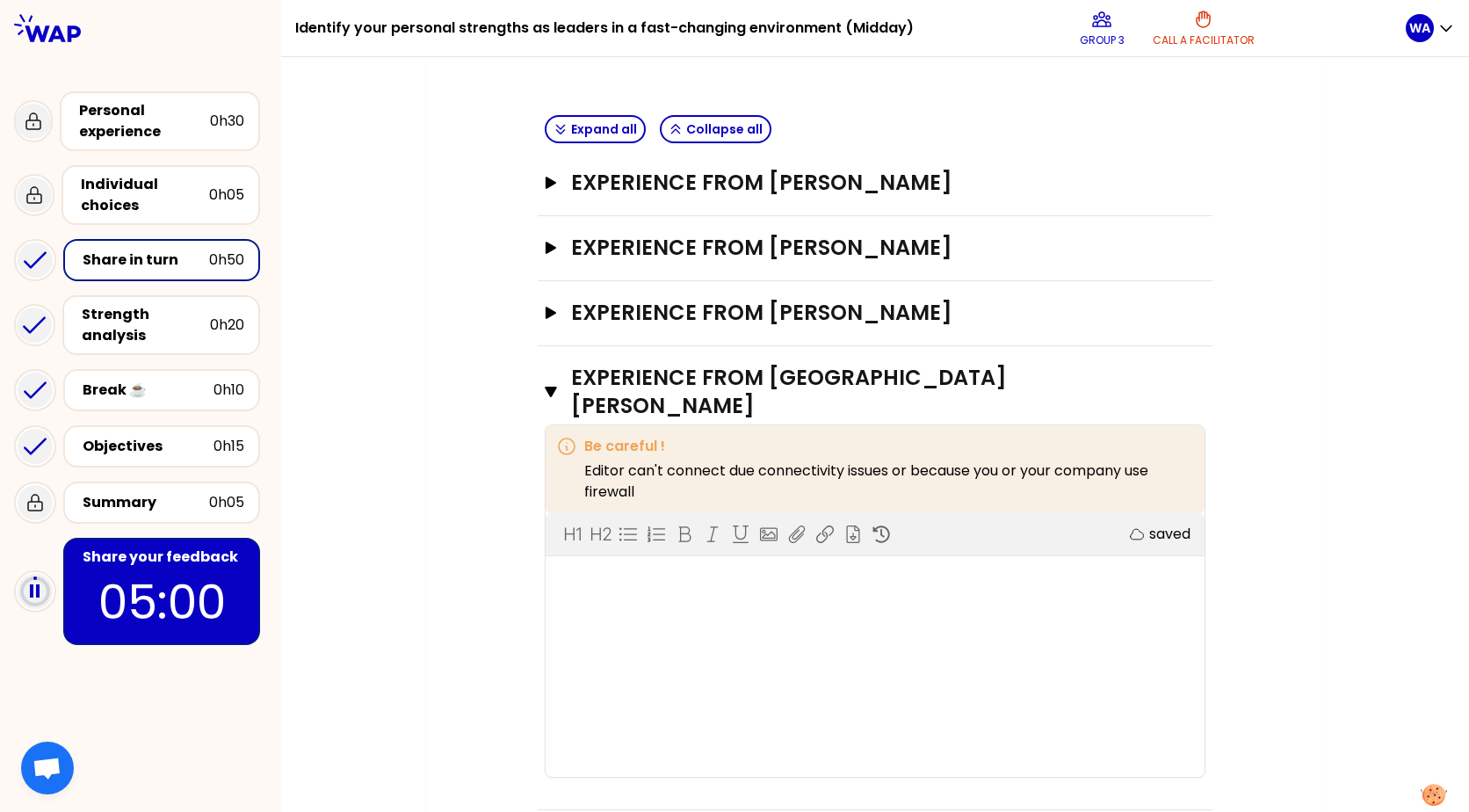
scroll to position [380, 0]
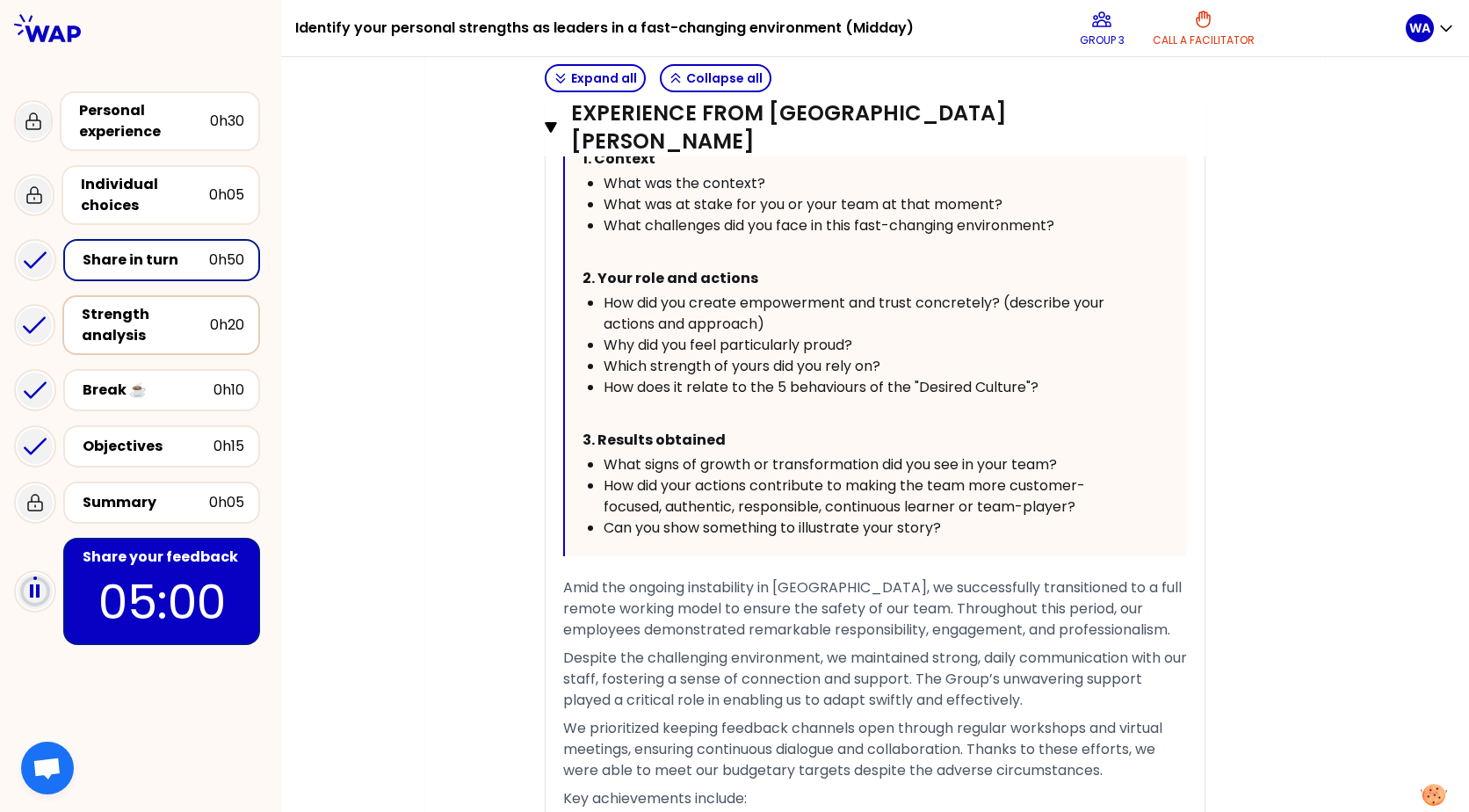
click at [118, 314] on div "Strength analysis" at bounding box center [146, 325] width 128 height 42
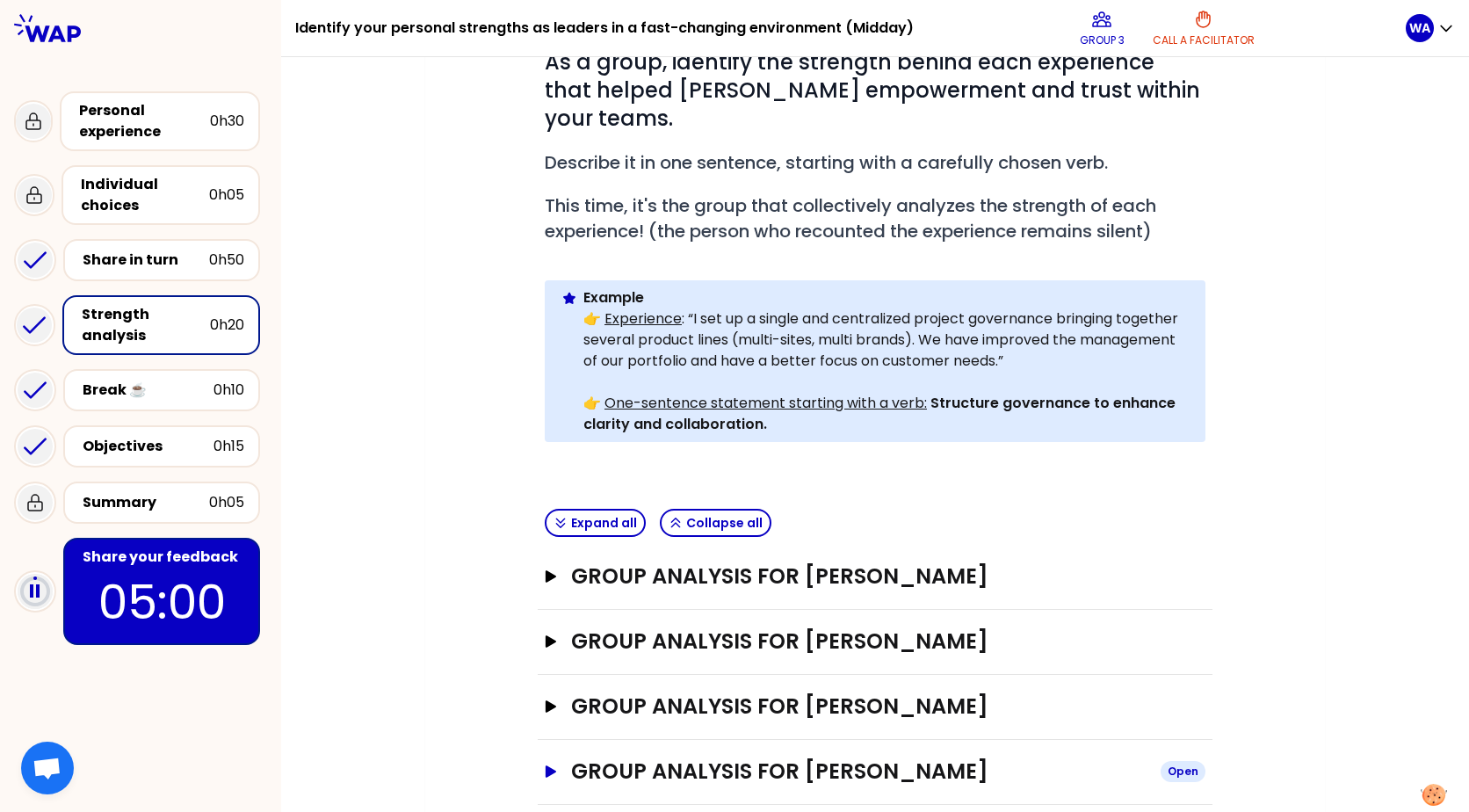
click at [879, 757] on h3 "Group analysis for Wissam Abou Dargham" at bounding box center [858, 770] width 575 height 28
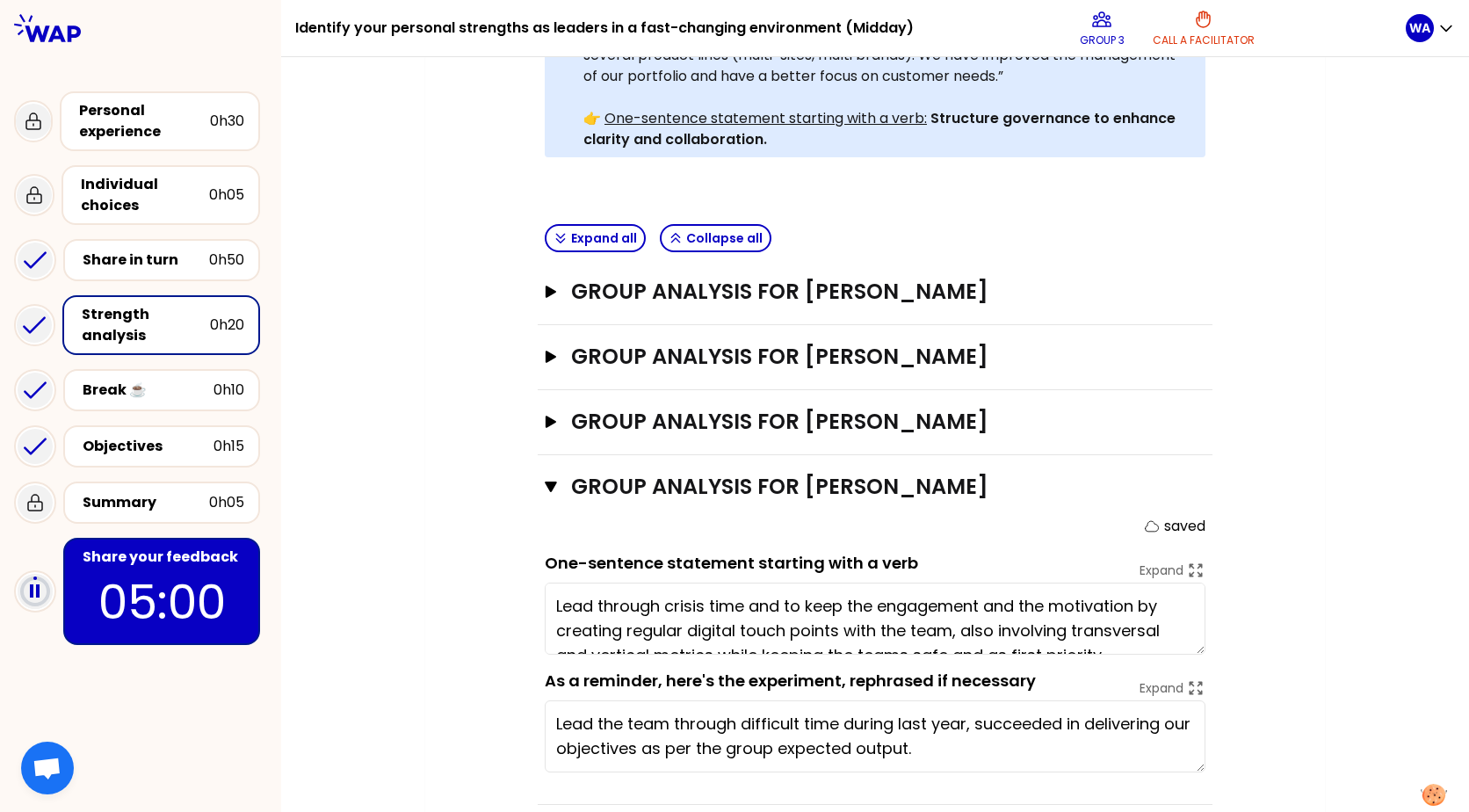
scroll to position [24, 0]
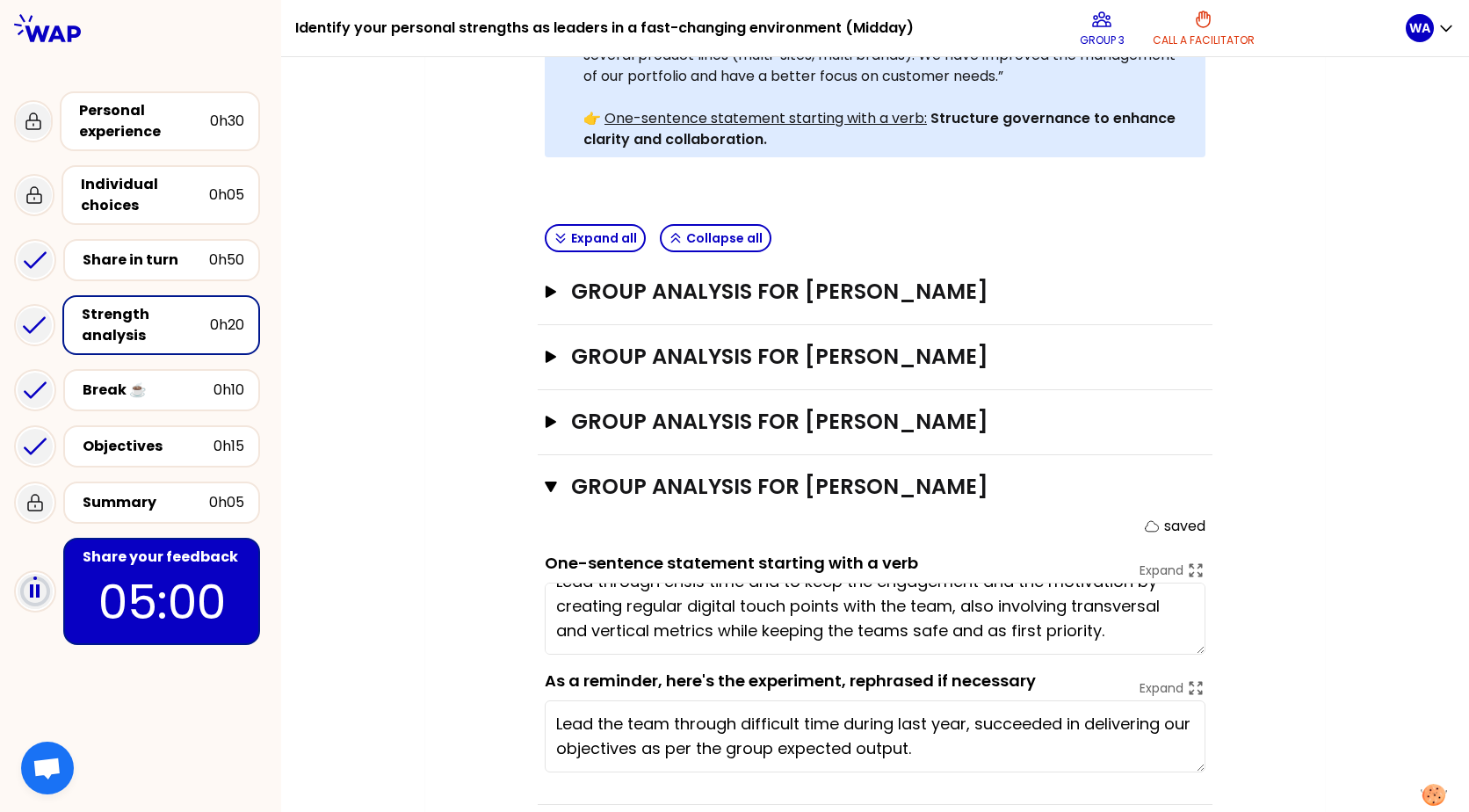
drag, startPoint x: 545, startPoint y: 577, endPoint x: 1177, endPoint y: 638, distance: 634.9
click at [1177, 638] on form "saved One-sentence statement starting with a verb Expand Lead through crisis ti…" at bounding box center [875, 644] width 661 height 257
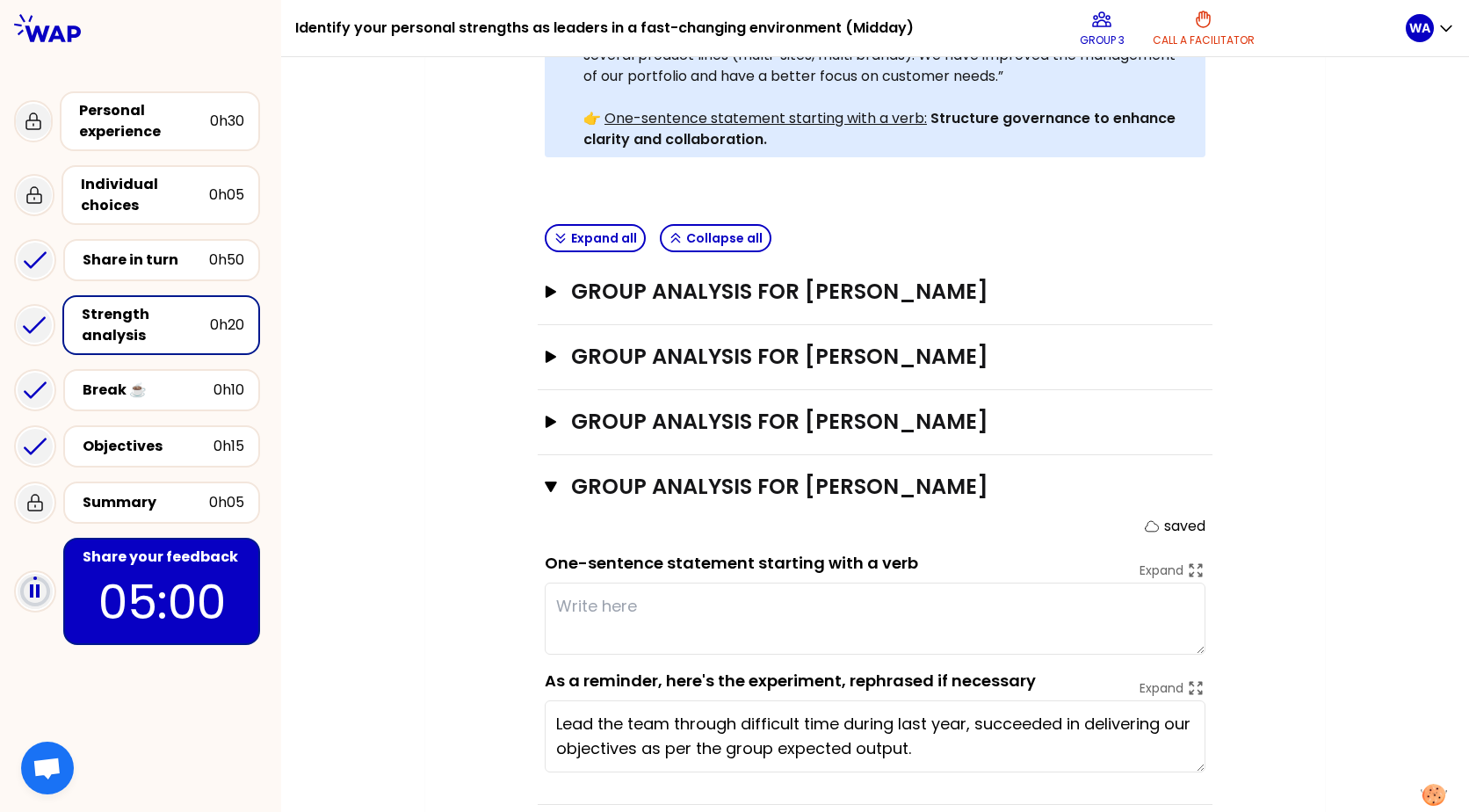
scroll to position [0, 0]
paste textarea "Lead effectively through crisis by maintaining team engagement and motivation v…"
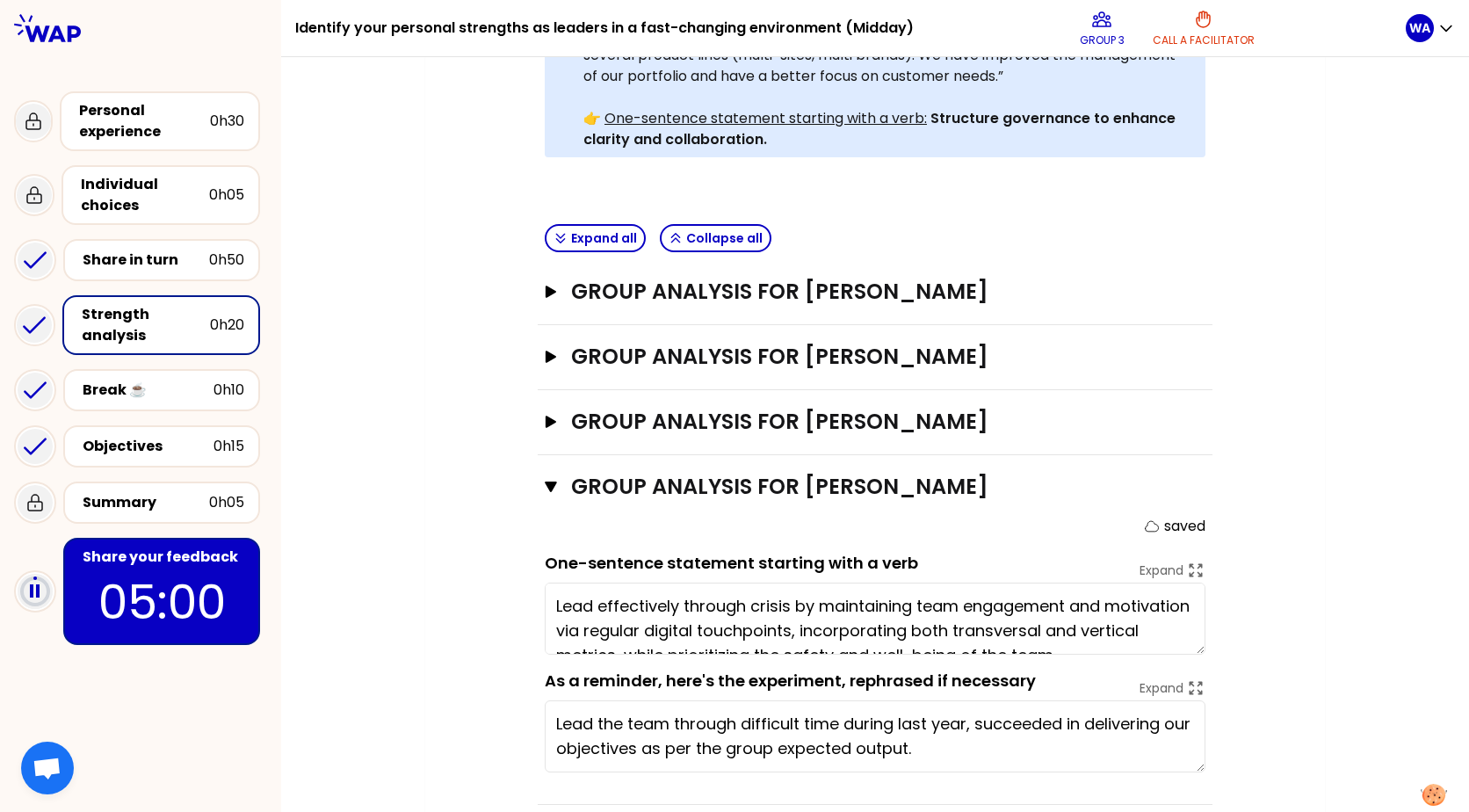
scroll to position [13, 0]
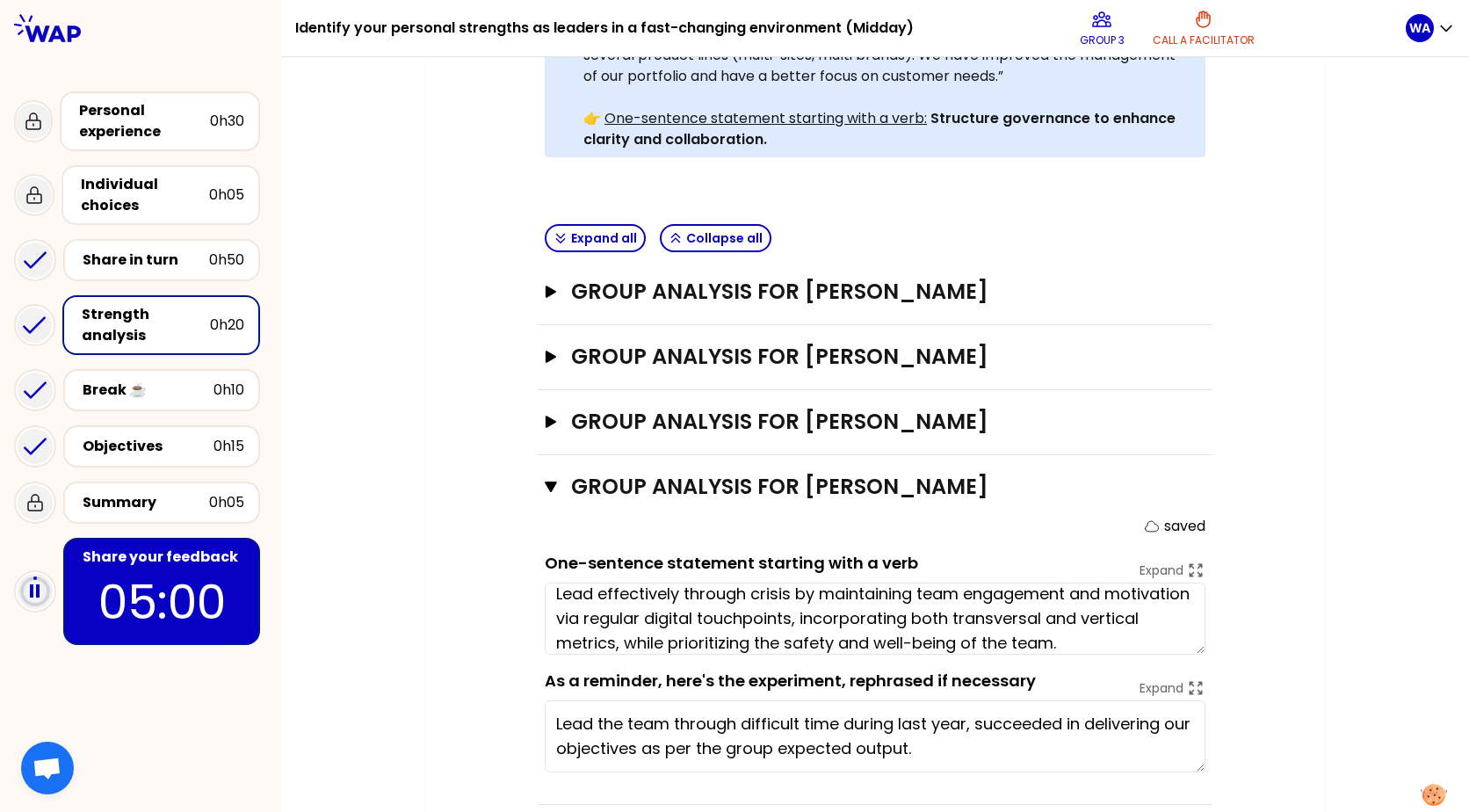
type textarea "Lead effectively through crisis by maintaining team engagement and motivation v…"
click at [1383, 623] on div "My group number: 3 Objectives # As a group, identify the strength behind each e…" at bounding box center [876, 231] width 1189 height 1218
click at [168, 392] on div "Break ☕️" at bounding box center [147, 390] width 131 height 21
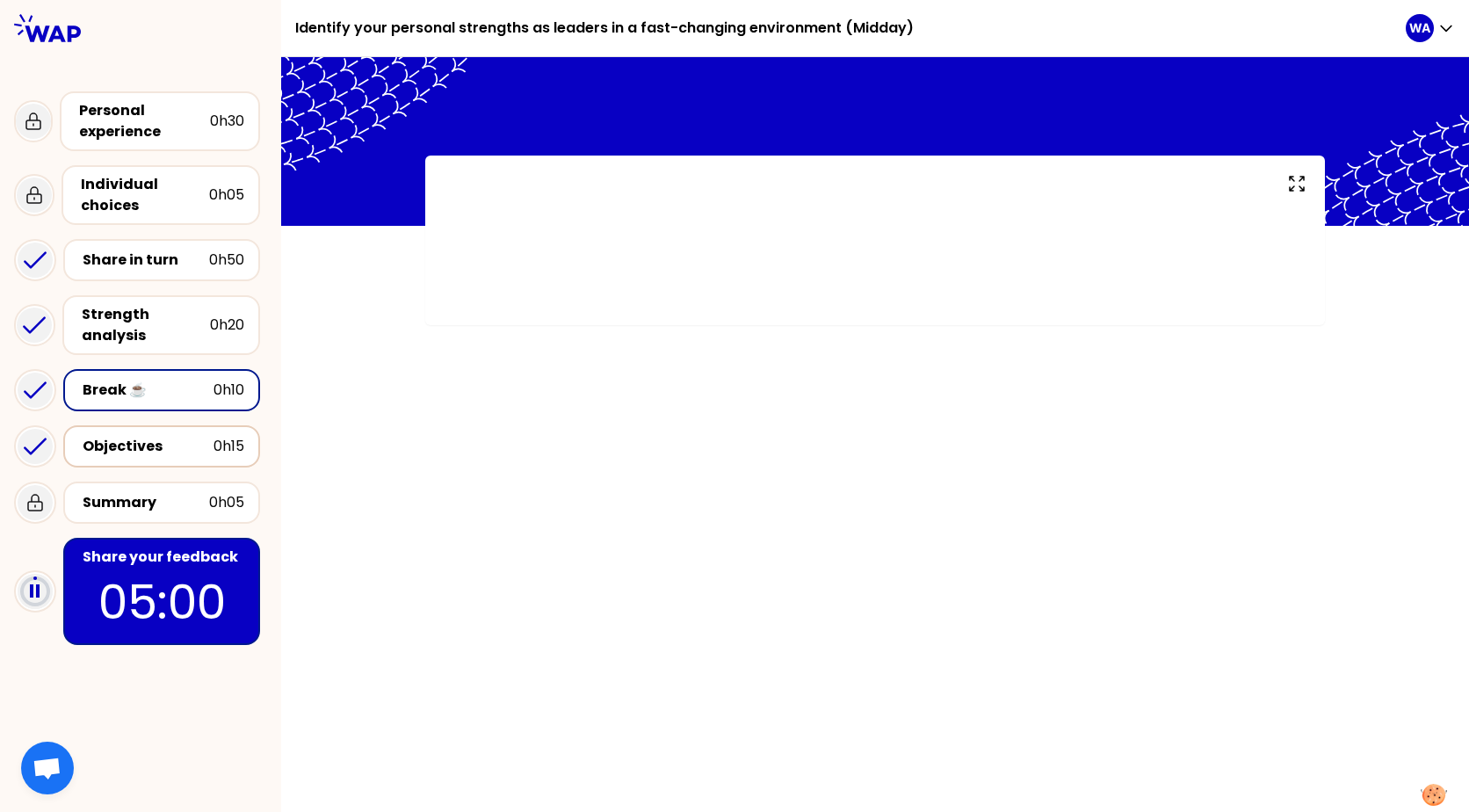
click at [165, 439] on div "Objectives" at bounding box center [147, 446] width 131 height 21
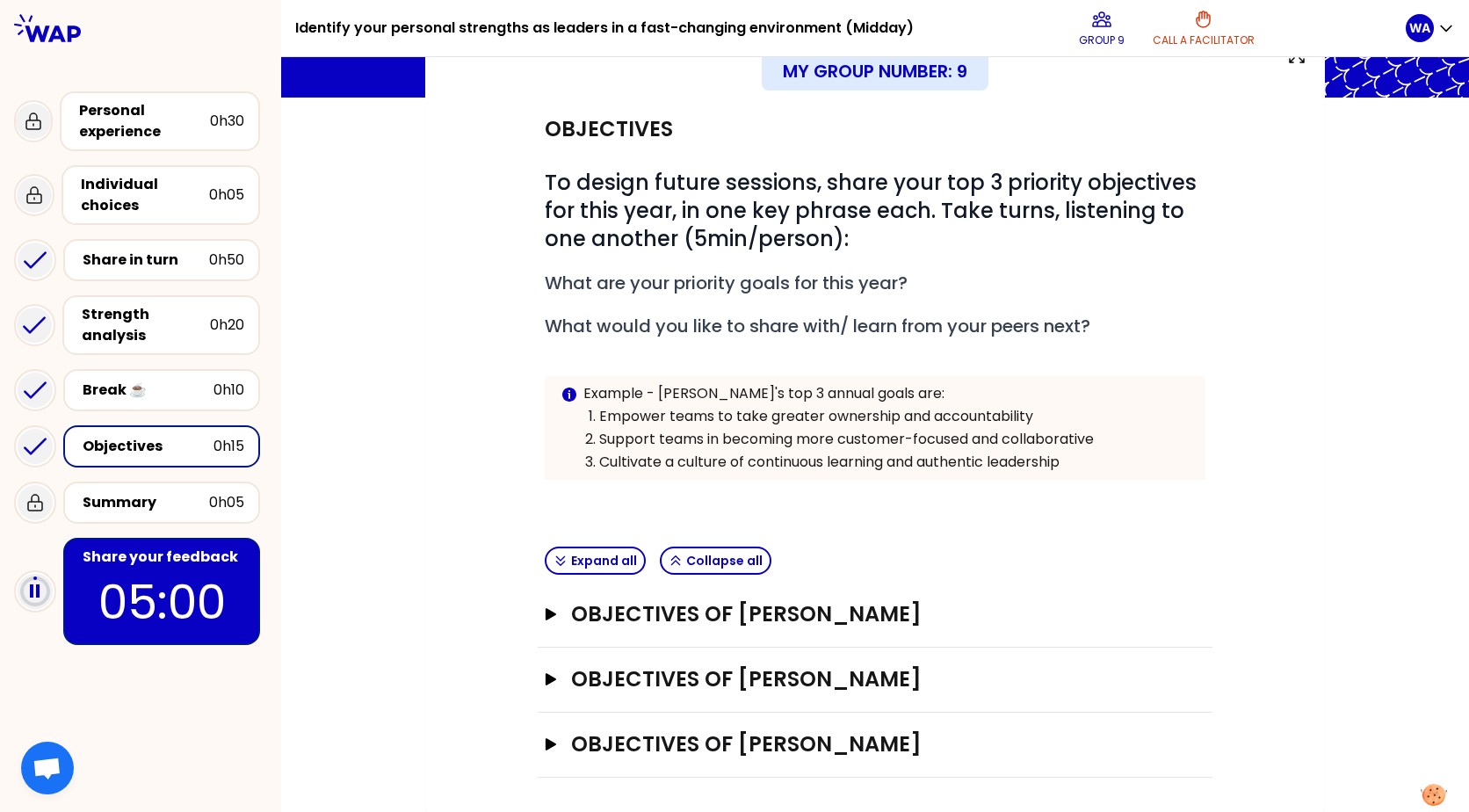
scroll to position [129, 0]
click at [855, 733] on h3 "Objectives of Wissam Abou Dargham" at bounding box center [858, 742] width 575 height 28
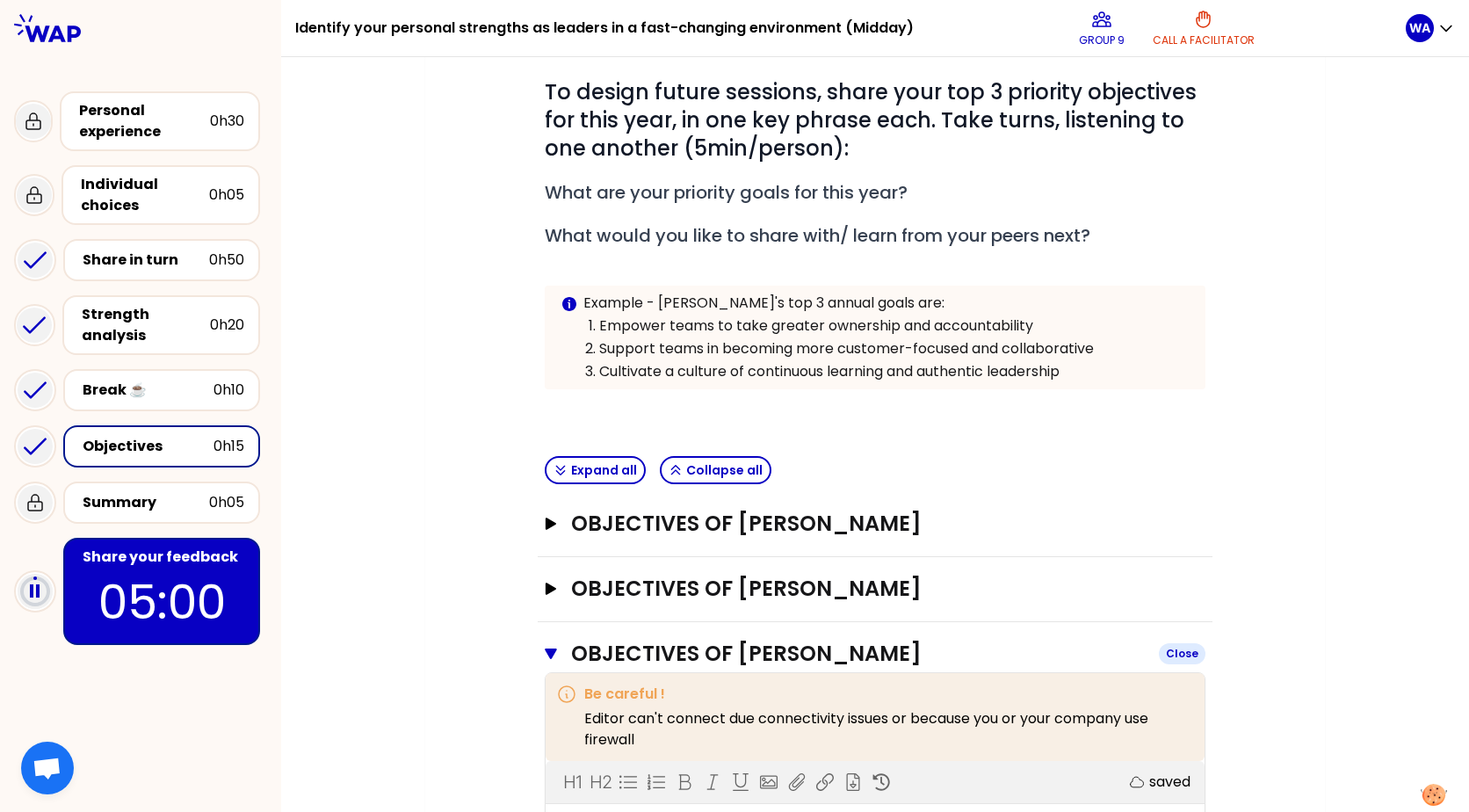
scroll to position [500, 0]
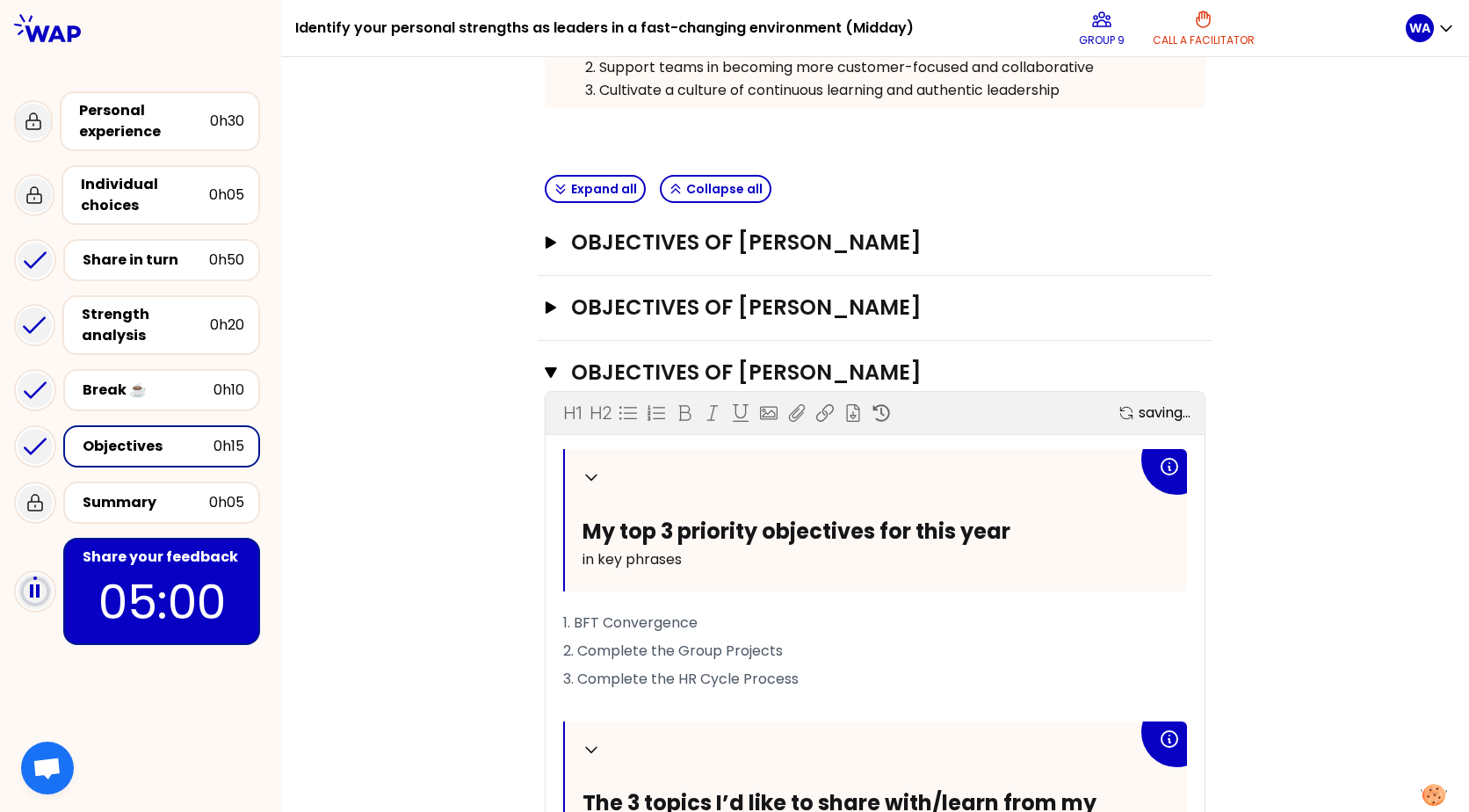
click at [636, 590] on div "Collapse My top 3 priority objectives for this year in key phrases" at bounding box center [877, 519] width 622 height 142
drag, startPoint x: 571, startPoint y: 649, endPoint x: 791, endPoint y: 653, distance: 220.0
click at [791, 653] on p "2. Complete the Group Projects" at bounding box center [876, 650] width 624 height 28
click at [642, 654] on span "2. Complete the Group Projects" at bounding box center [673, 650] width 220 height 20
drag, startPoint x: 641, startPoint y: 650, endPoint x: 572, endPoint y: 647, distance: 69.1
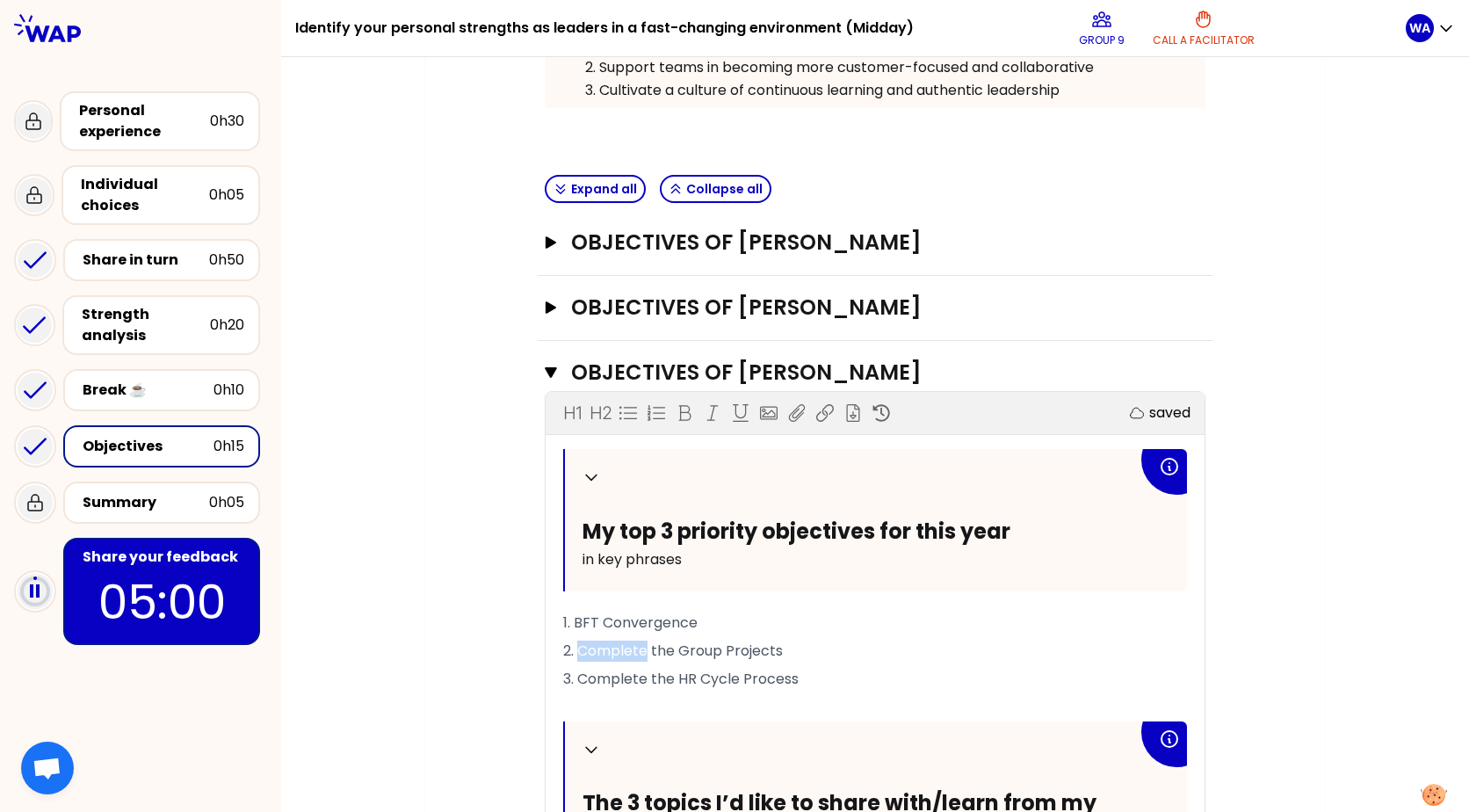
click at [572, 647] on span "2. Complete the Group Projects" at bounding box center [673, 650] width 220 height 20
click at [764, 659] on p "2. Reach the Group Projects" at bounding box center [876, 650] width 624 height 28
drag, startPoint x: 799, startPoint y: 677, endPoint x: 895, endPoint y: 694, distance: 97.5
click at [802, 677] on p "3. Complete the HR Cycle Process" at bounding box center [876, 678] width 624 height 28
click at [919, 681] on p "3. Complete the HR Cycle Process and endover" at bounding box center [876, 678] width 624 height 28
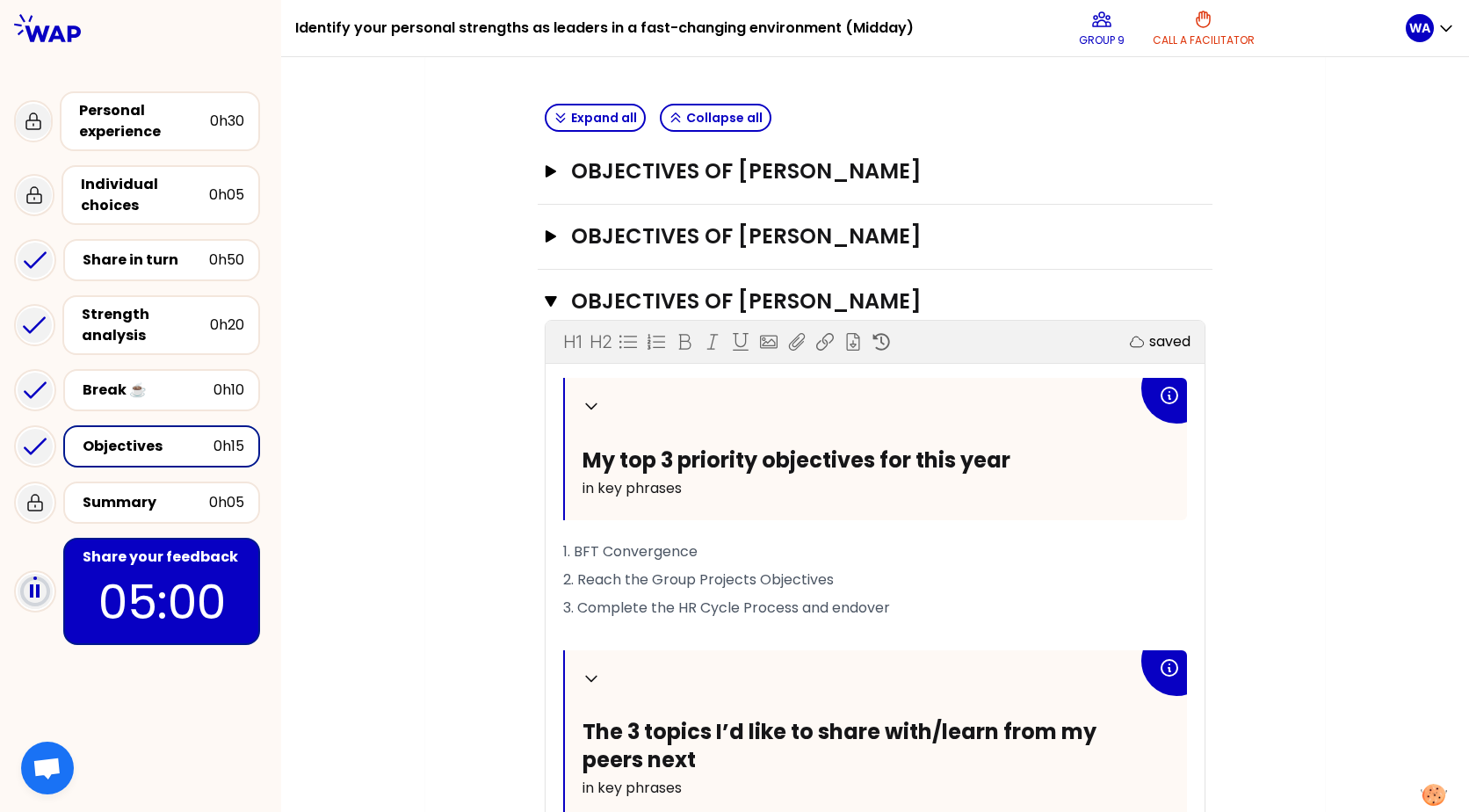
scroll to position [826, 0]
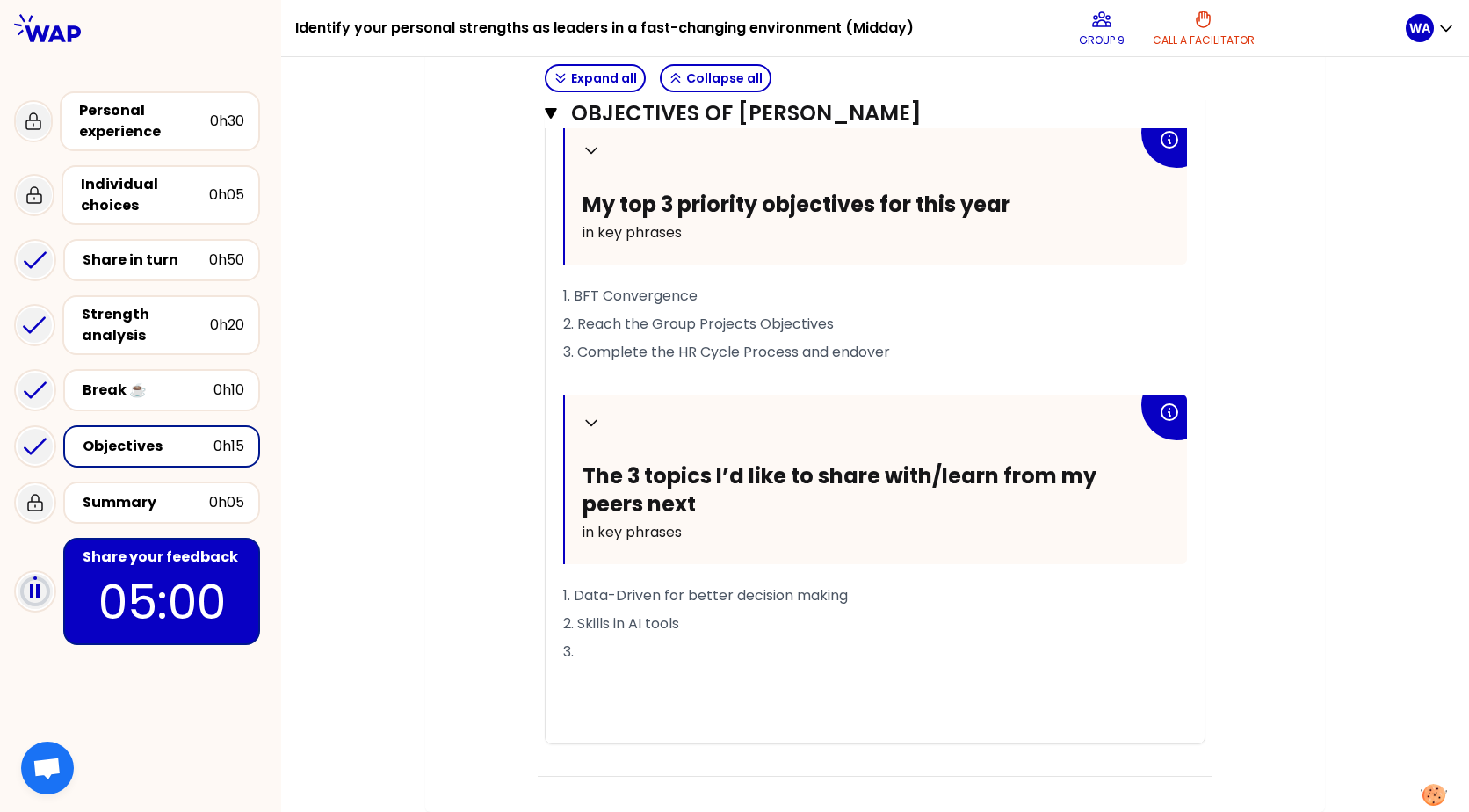
click at [607, 653] on p "3." at bounding box center [876, 651] width 624 height 28
drag, startPoint x: 569, startPoint y: 598, endPoint x: 884, endPoint y: 598, distance: 315.0
click at [884, 598] on p "1. Data-Driven for better decision making" at bounding box center [876, 595] width 624 height 28
click at [674, 605] on p "1. Data-Driven for better decision making" at bounding box center [876, 595] width 624 height 28
drag, startPoint x: 660, startPoint y: 593, endPoint x: 728, endPoint y: 595, distance: 68.0
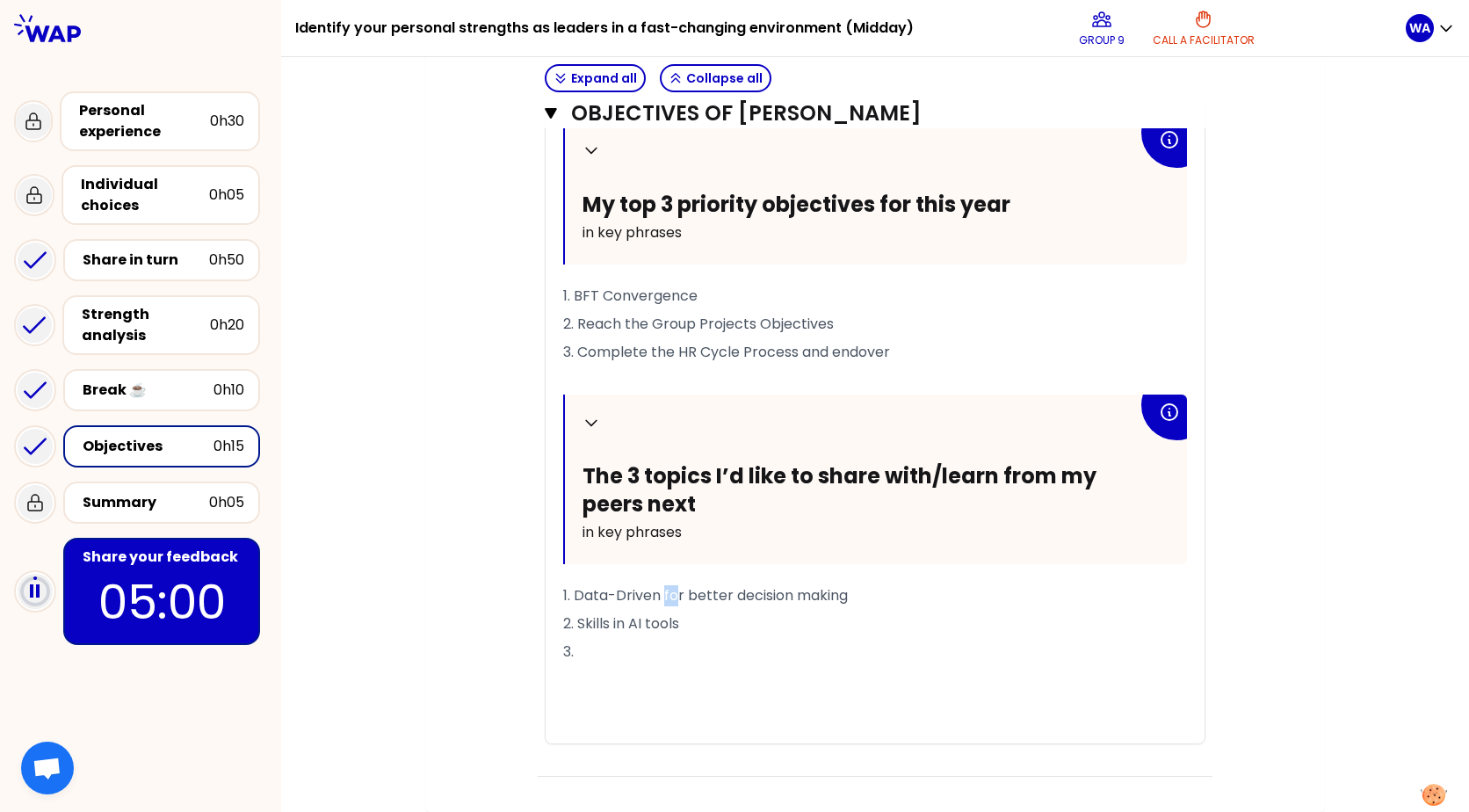
click at [704, 595] on span "1. Data-Driven for better decision making" at bounding box center [706, 595] width 285 height 20
drag, startPoint x: 875, startPoint y: 596, endPoint x: 661, endPoint y: 590, distance: 214.1
click at [661, 590] on p "1. Data-Driven for better decision making" at bounding box center [876, 595] width 624 height 28
drag, startPoint x: 585, startPoint y: 577, endPoint x: 567, endPoint y: 583, distance: 19.0
click at [584, 577] on div "Collapse My top 3 priority objectives for this year in key phrases 1. BFT Conve…" at bounding box center [876, 432] width 624 height 621
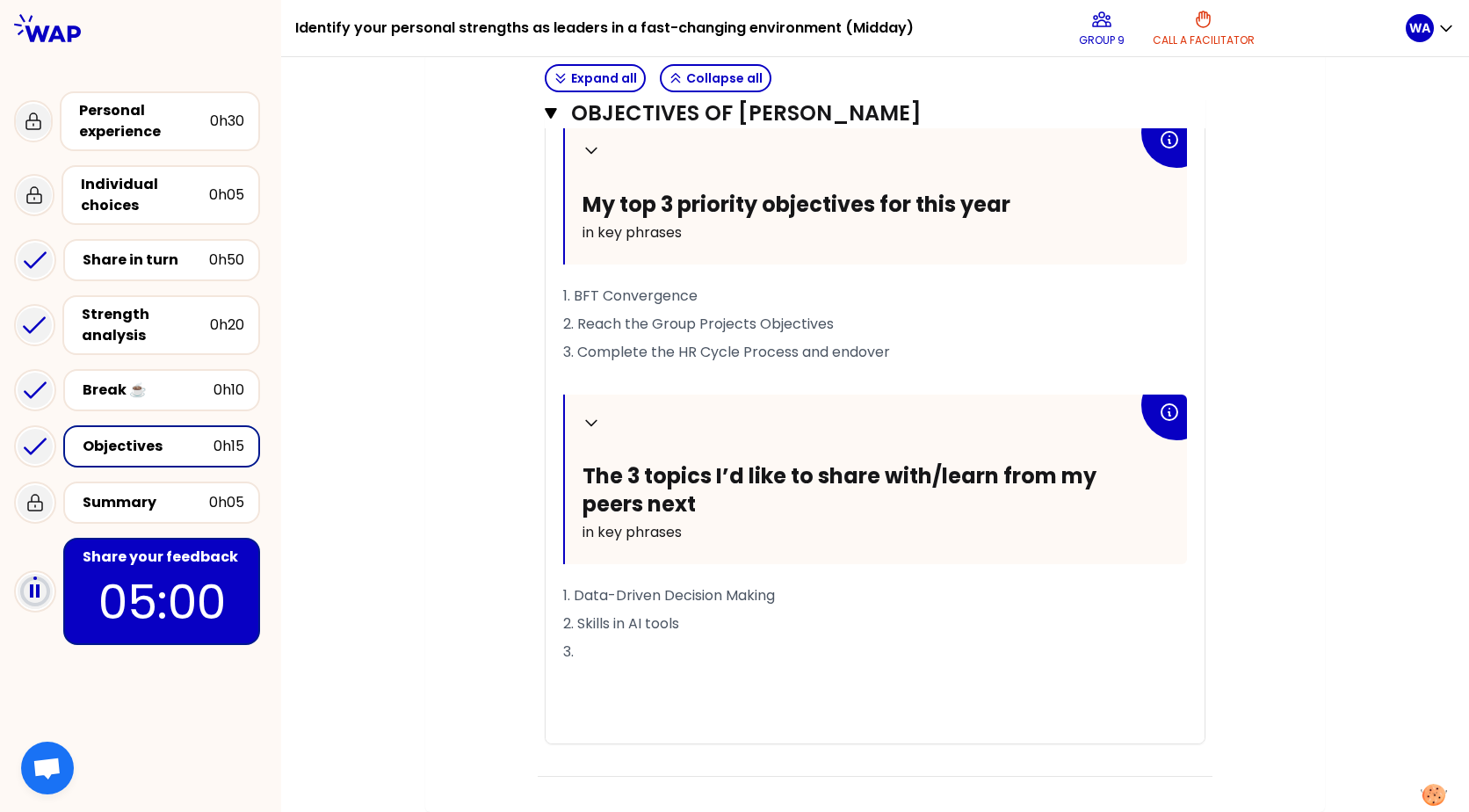
drag, startPoint x: 572, startPoint y: 581, endPoint x: 573, endPoint y: 590, distance: 9.1
click at [573, 585] on p "1. Data-Driven Decision Making" at bounding box center [876, 595] width 624 height 28
click at [564, 585] on span "1. Data-Driven Decision Making" at bounding box center [669, 595] width 212 height 20
click at [704, 626] on p "2. Skills in AI tools" at bounding box center [876, 623] width 624 height 28
drag, startPoint x: 574, startPoint y: 622, endPoint x: 599, endPoint y: 632, distance: 26.9
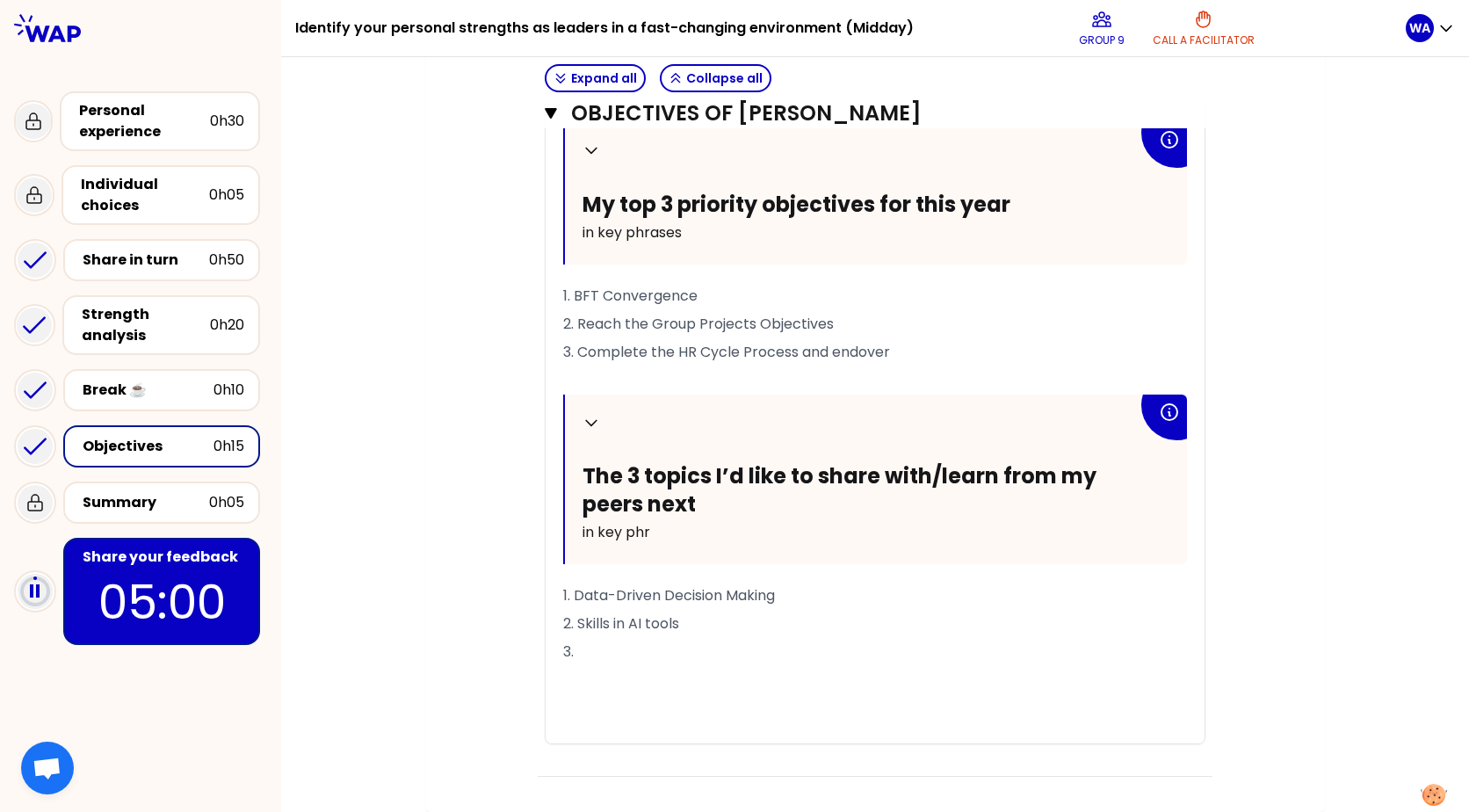
click at [576, 624] on span "2. Skills in AI tools" at bounding box center [621, 623] width 116 height 20
click at [591, 644] on p "3." at bounding box center [876, 651] width 624 height 28
drag, startPoint x: 394, startPoint y: 521, endPoint x: 377, endPoint y: 515, distance: 18.0
click at [393, 521] on div "My group number: 9 Objectives # To design future sessions, share your top 3 pri…" at bounding box center [876, 71] width 1189 height 1483
click at [177, 505] on div "Summary" at bounding box center [146, 502] width 127 height 21
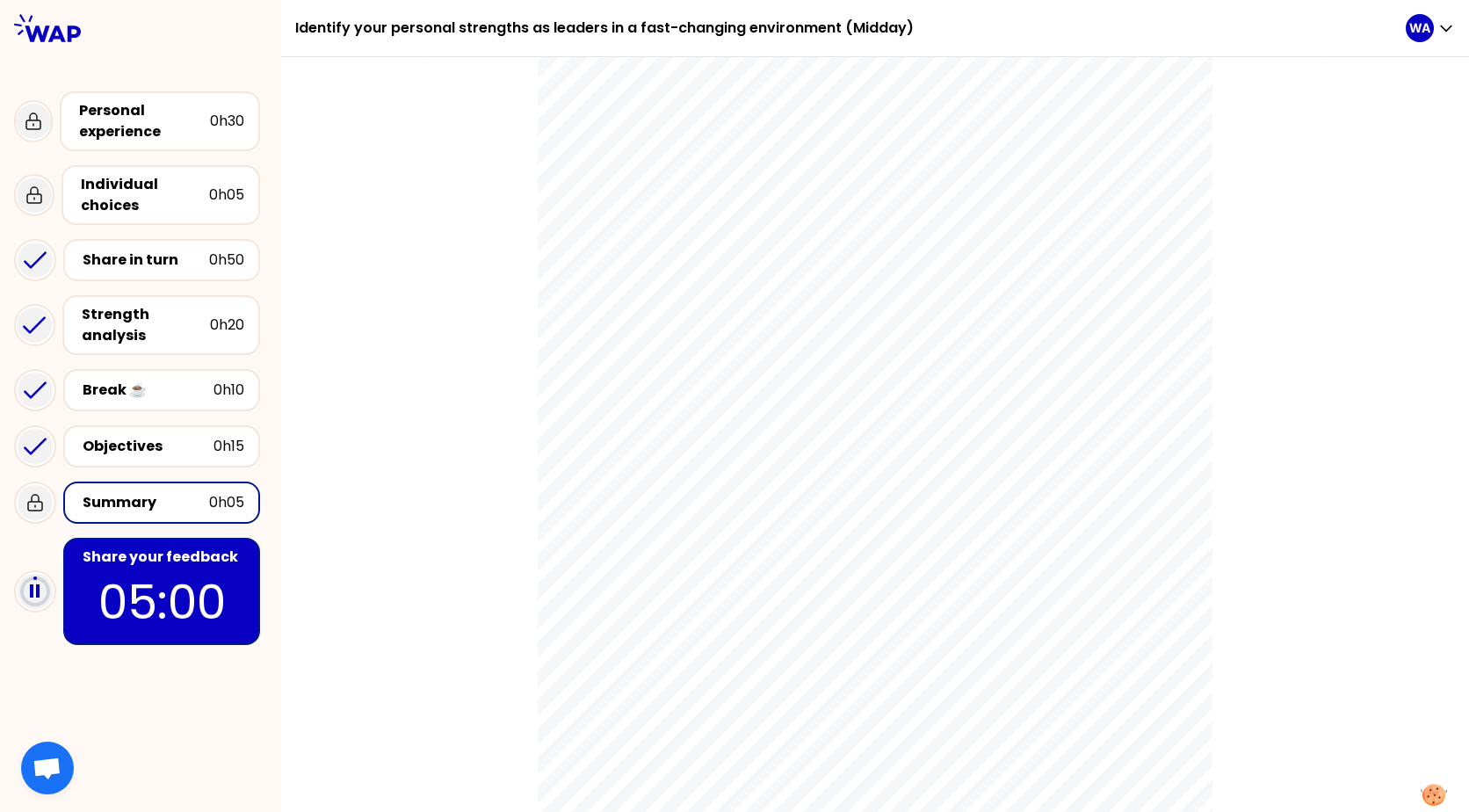
scroll to position [166, 0]
